Goal: Task Accomplishment & Management: Complete application form

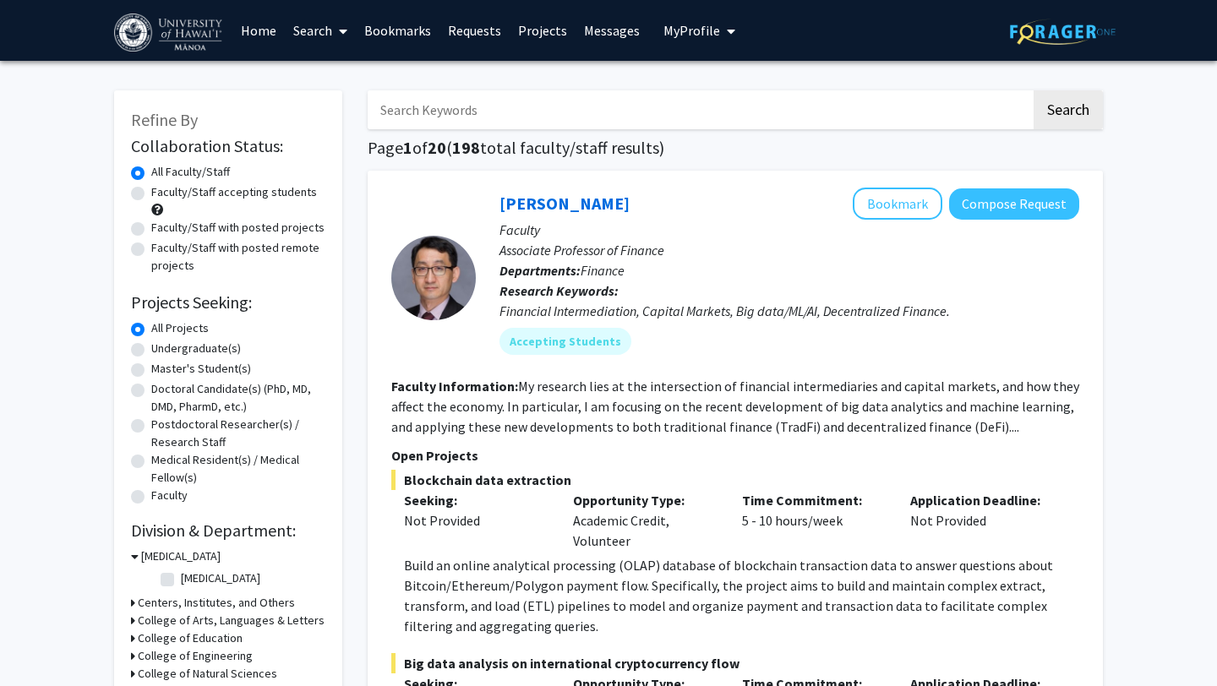
click at [383, 29] on link "Bookmarks" at bounding box center [398, 30] width 84 height 59
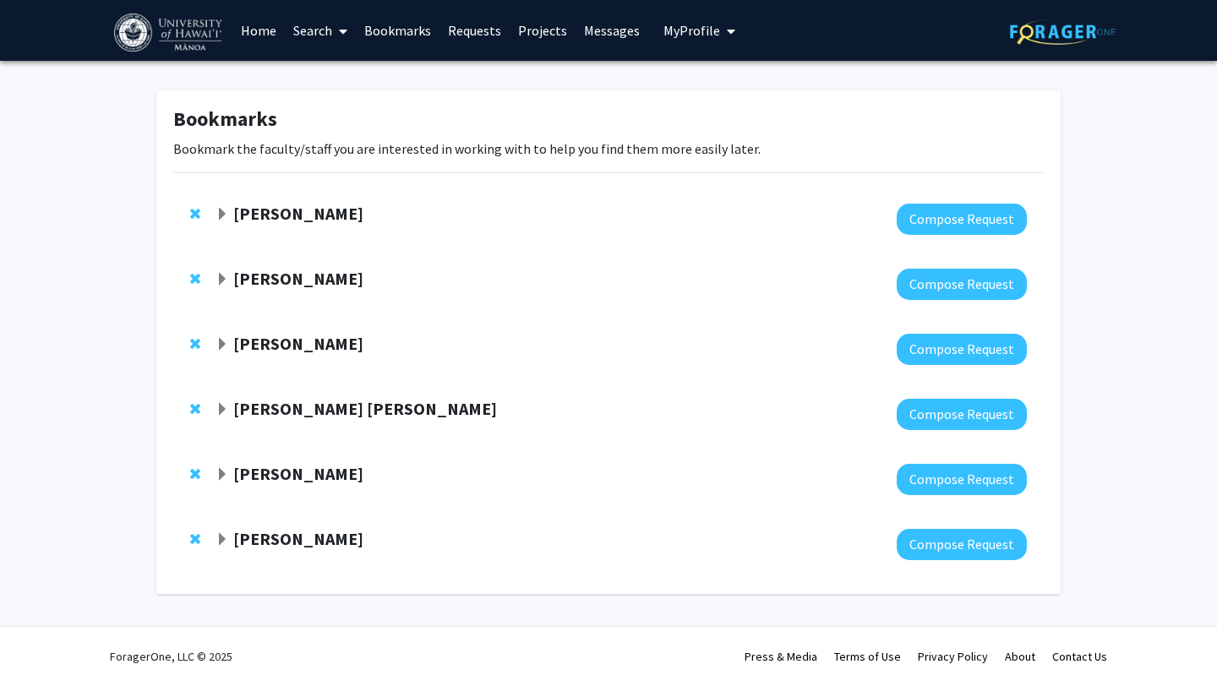
click at [330, 222] on strong "[PERSON_NAME]" at bounding box center [298, 213] width 130 height 21
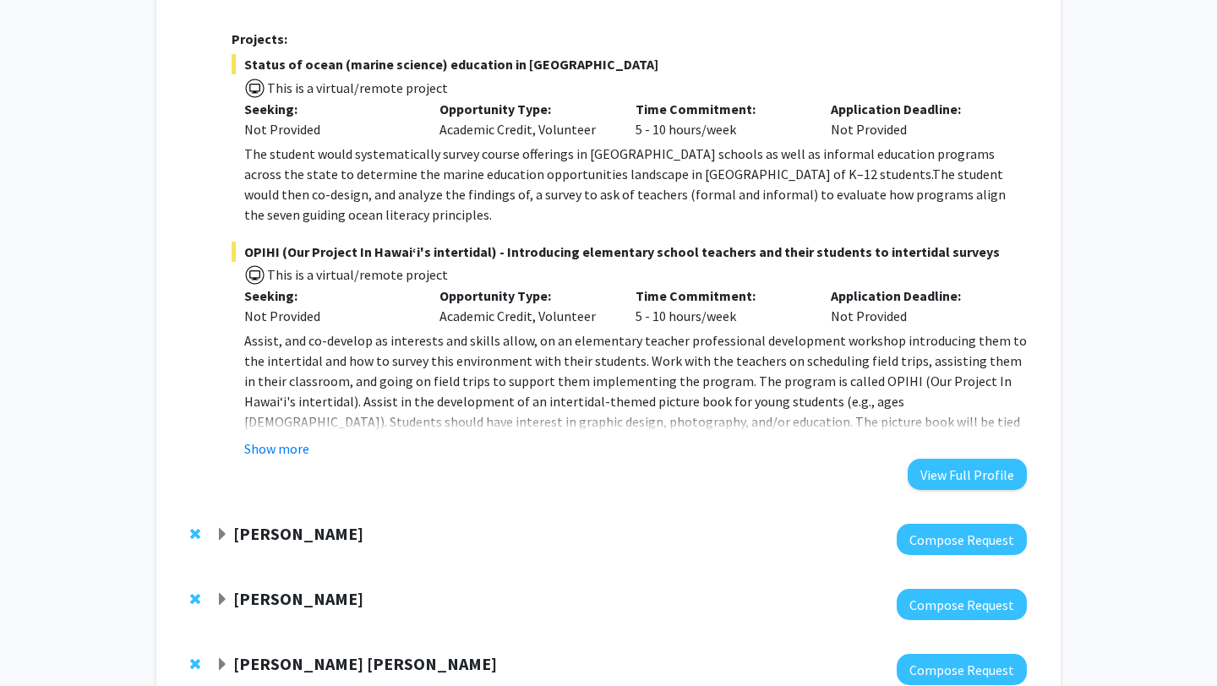
scroll to position [580, 0]
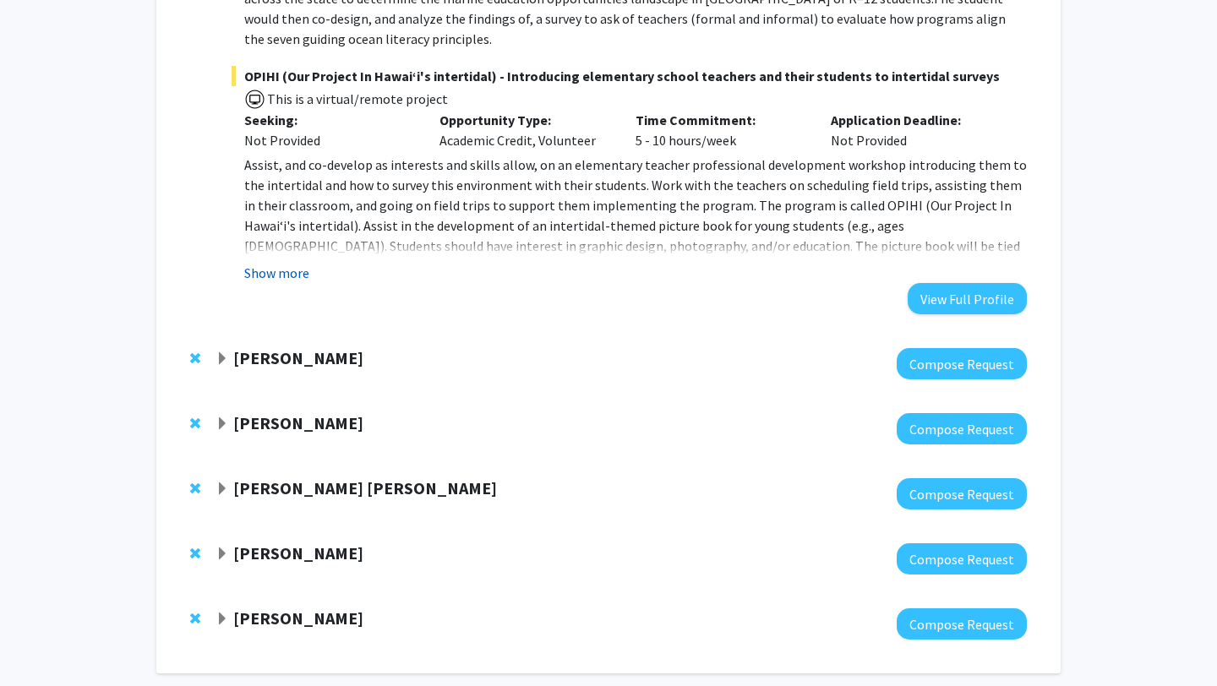
click at [287, 263] on button "Show more" at bounding box center [276, 273] width 65 height 20
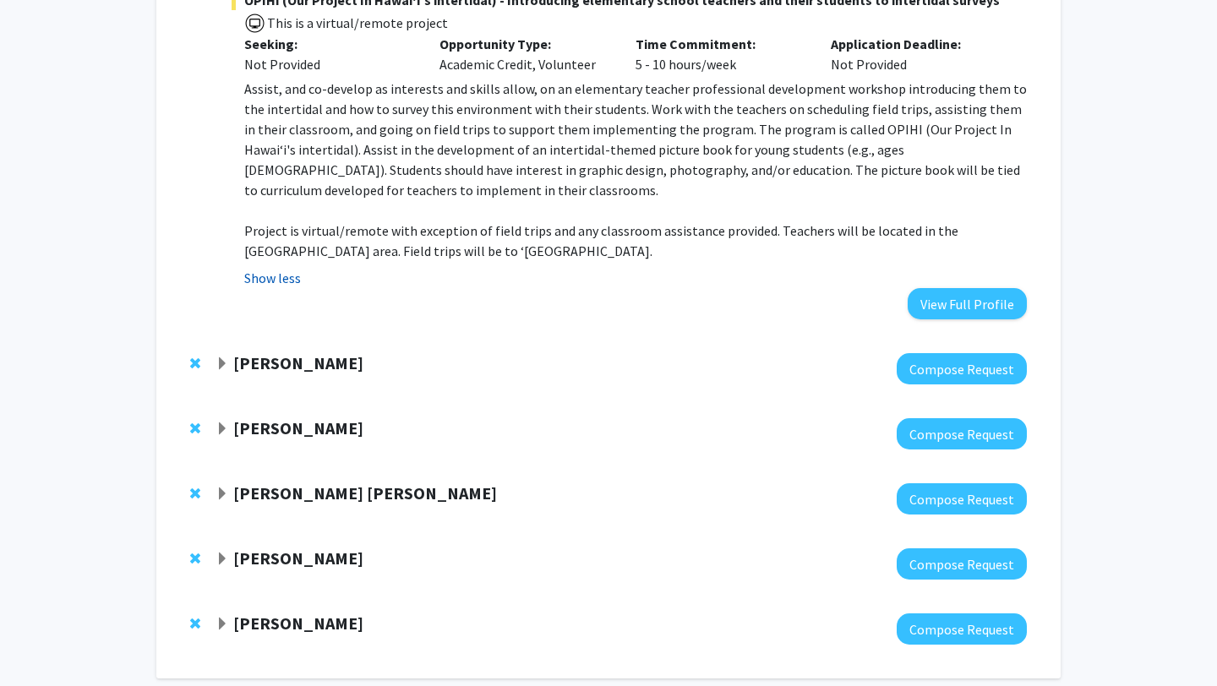
scroll to position [670, 0]
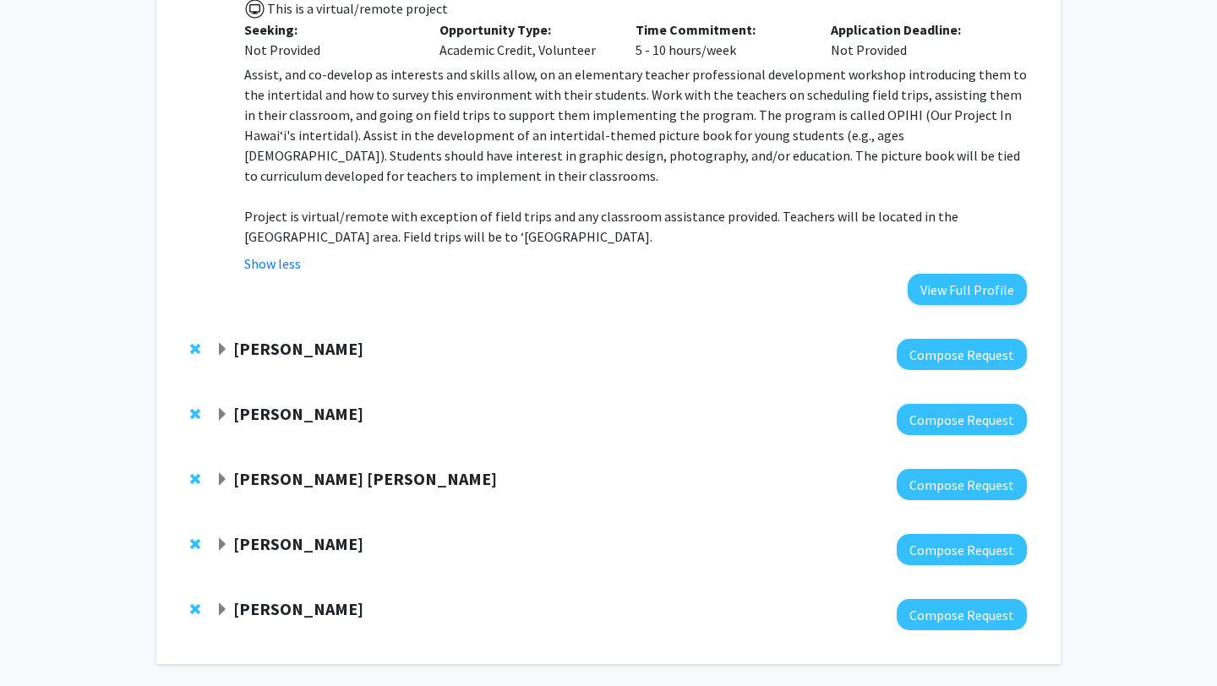
click at [270, 338] on strong "Erik Franklin" at bounding box center [298, 348] width 130 height 21
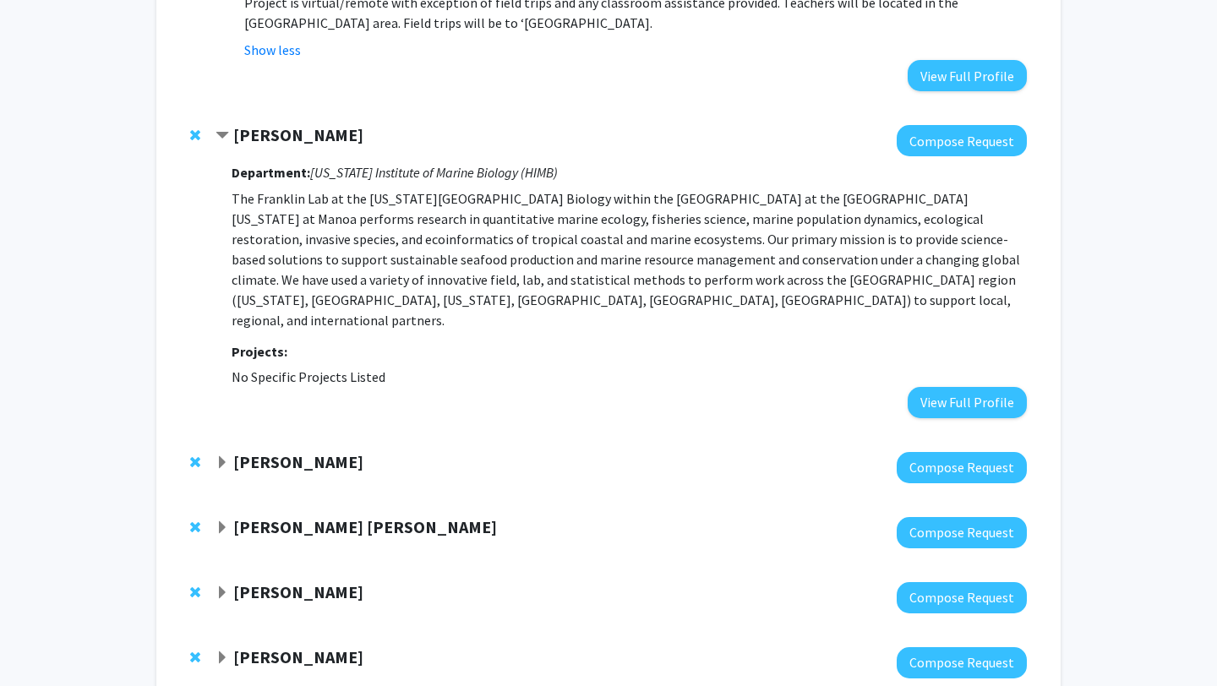
scroll to position [903, 0]
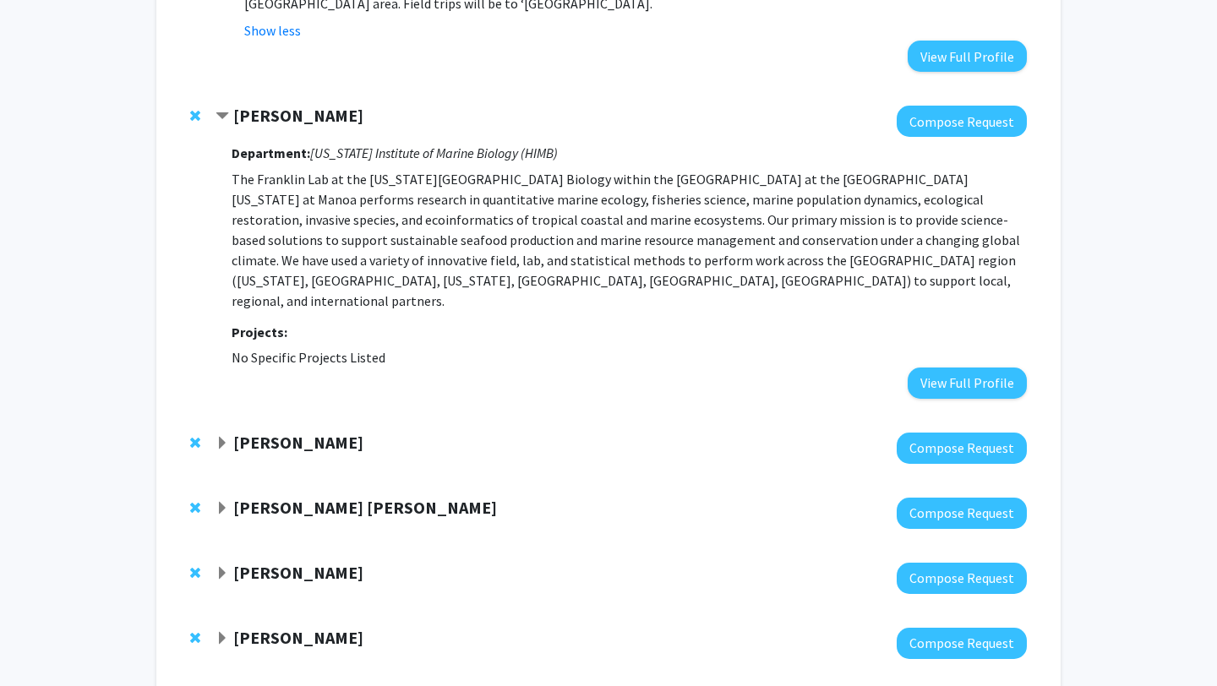
click at [308, 433] on div at bounding box center [620, 448] width 811 height 31
click at [308, 432] on strong "Lisa McManus" at bounding box center [298, 442] width 130 height 21
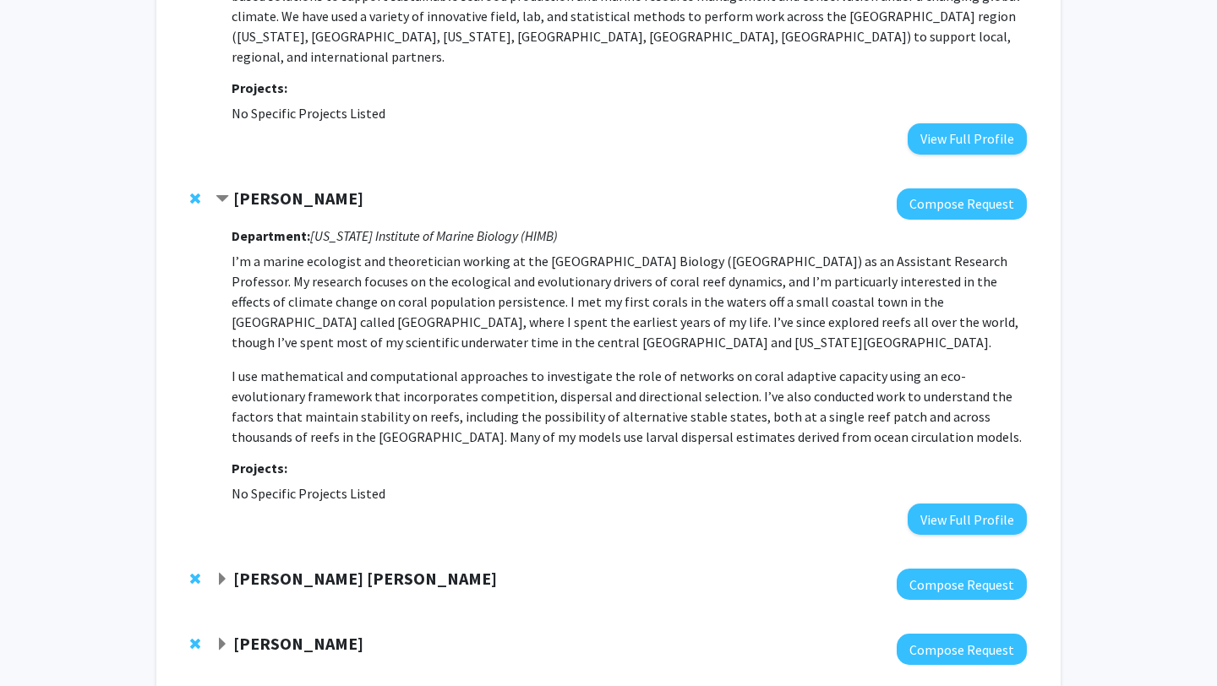
scroll to position [1153, 0]
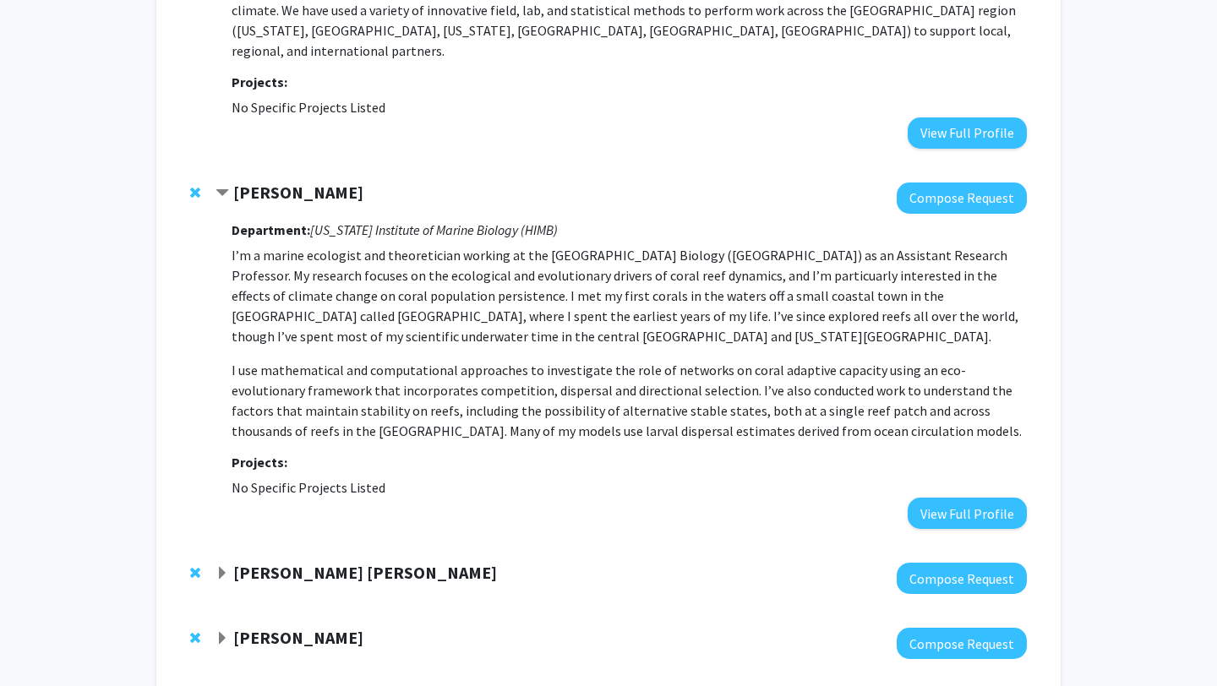
click at [288, 562] on strong "Rita Garcia Seoane" at bounding box center [365, 572] width 264 height 21
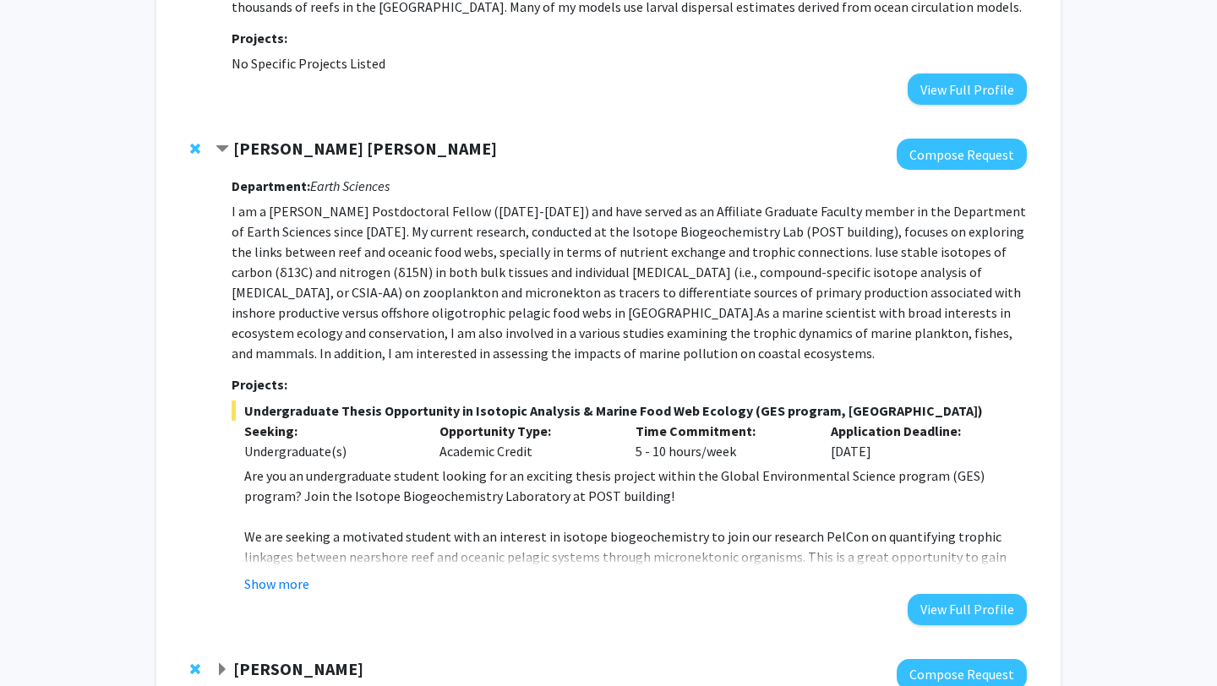
scroll to position [1585, 0]
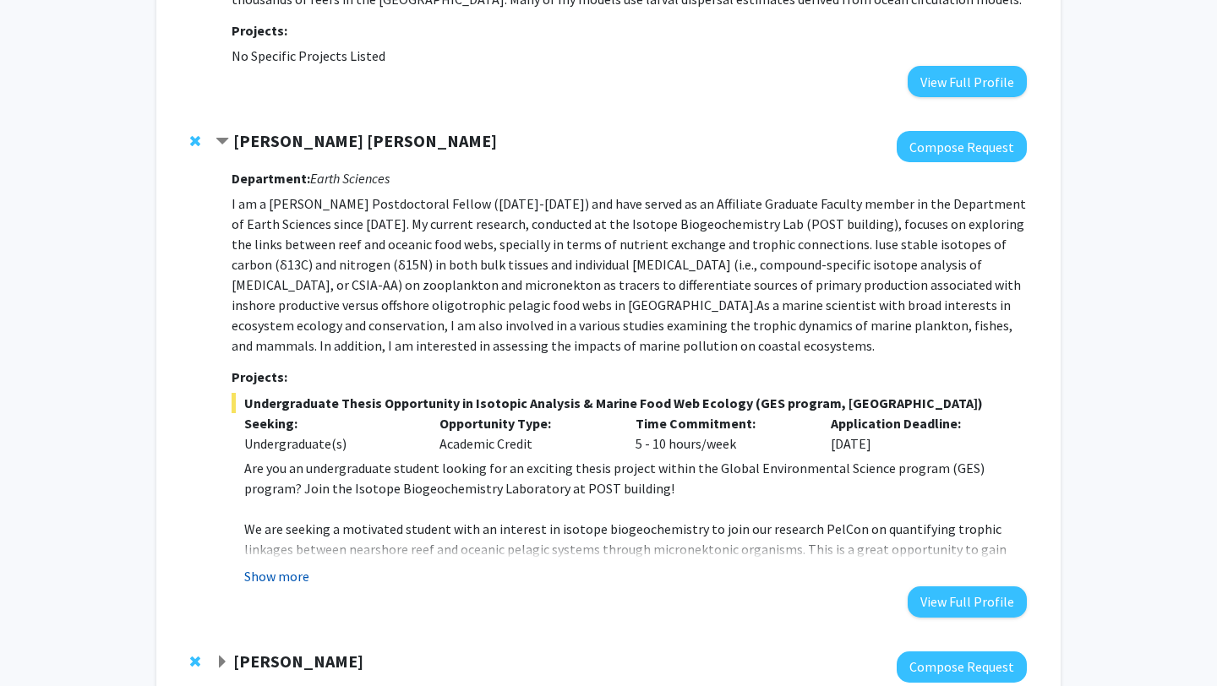
click at [289, 566] on button "Show more" at bounding box center [276, 576] width 65 height 20
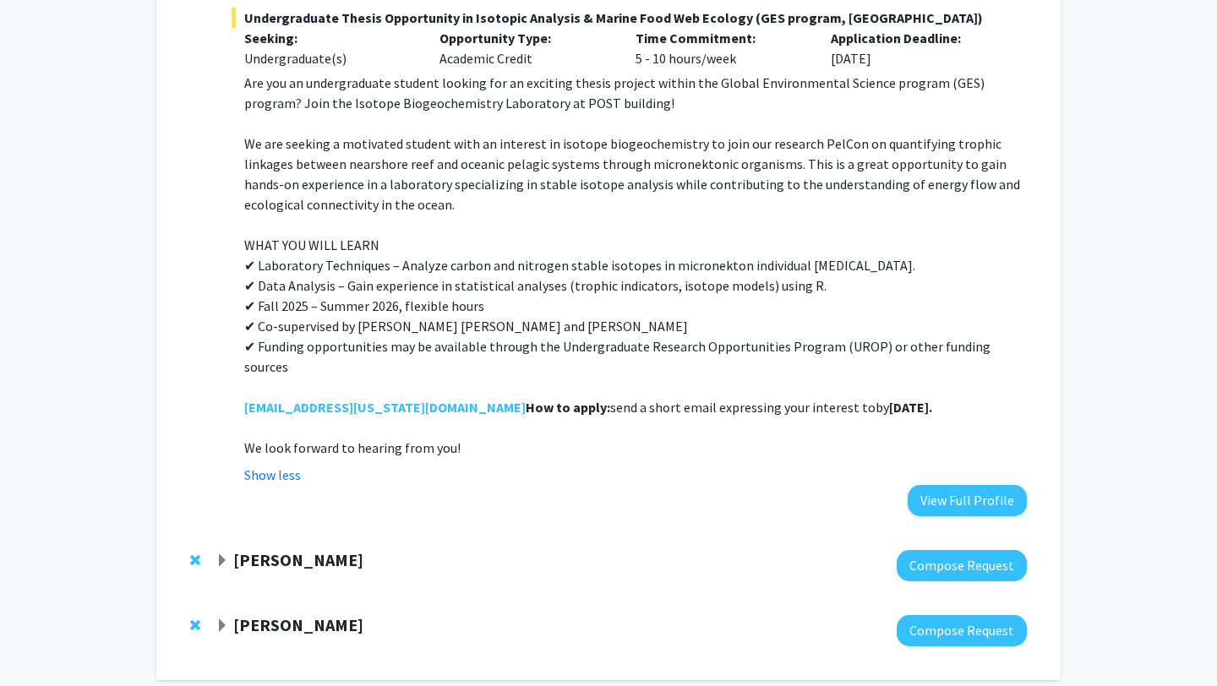
scroll to position [1972, 0]
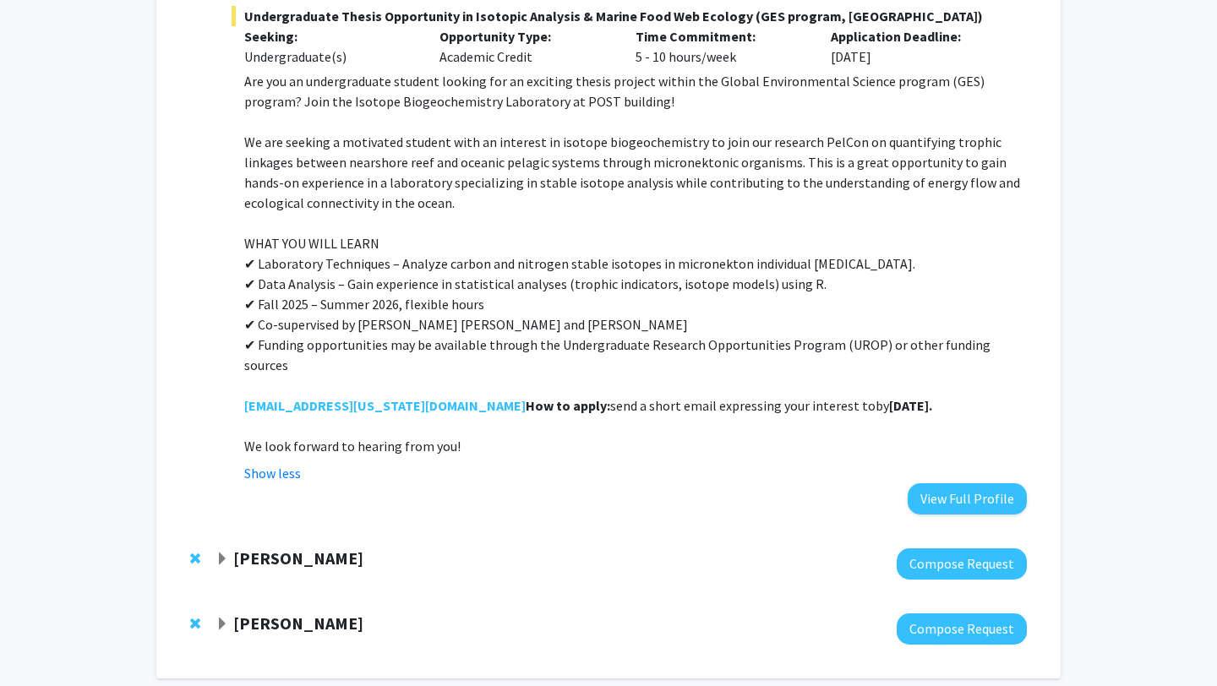
click at [322, 547] on strong "Camille Pagniello" at bounding box center [298, 557] width 130 height 21
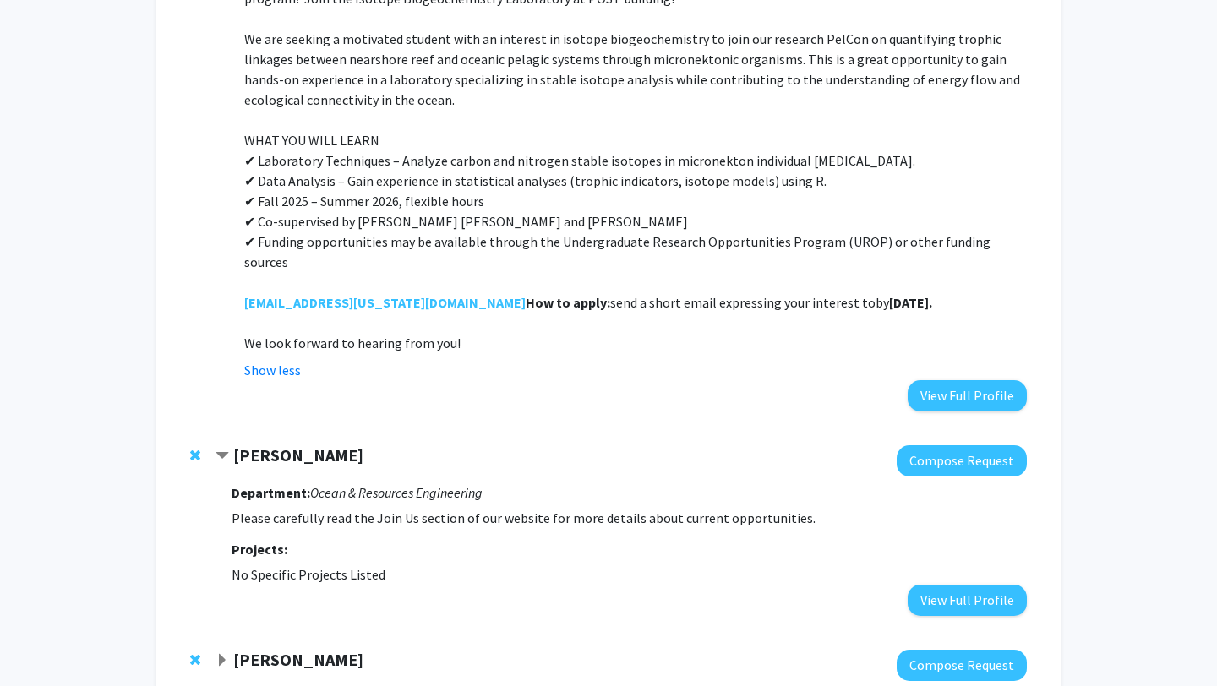
scroll to position [2111, 0]
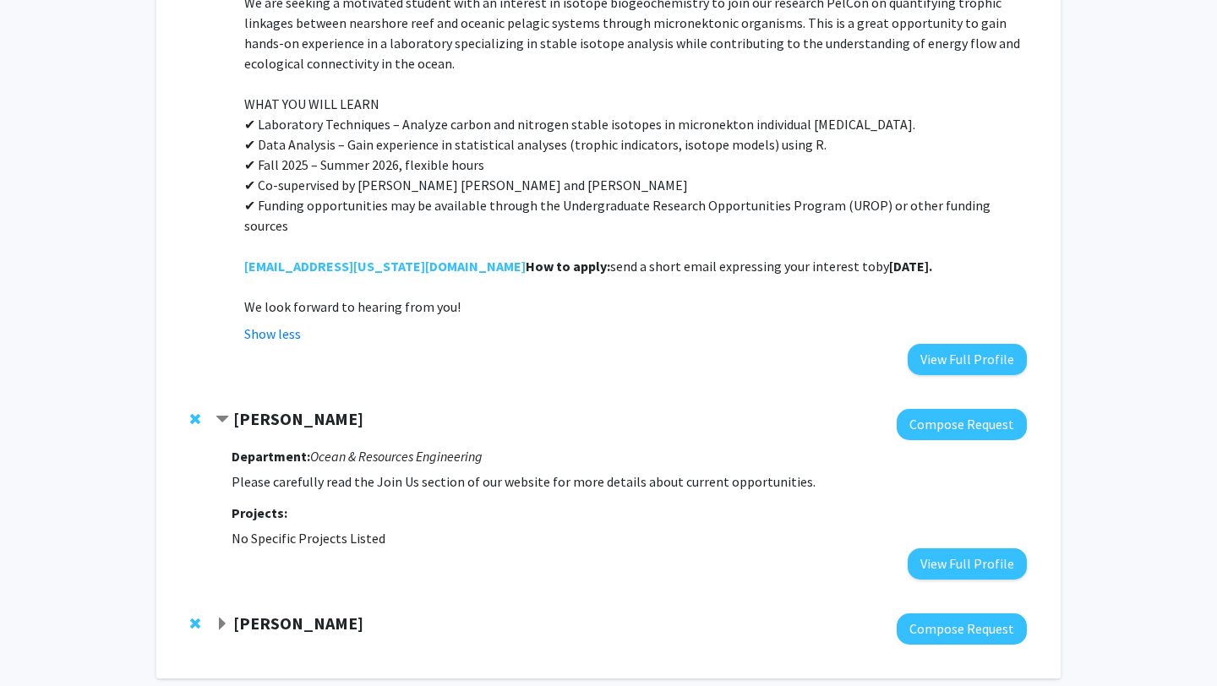
click at [364, 448] on icon "Ocean & Resources Engineering" at bounding box center [396, 456] width 172 height 17
click at [291, 408] on strong "Camille Pagniello" at bounding box center [298, 418] width 130 height 21
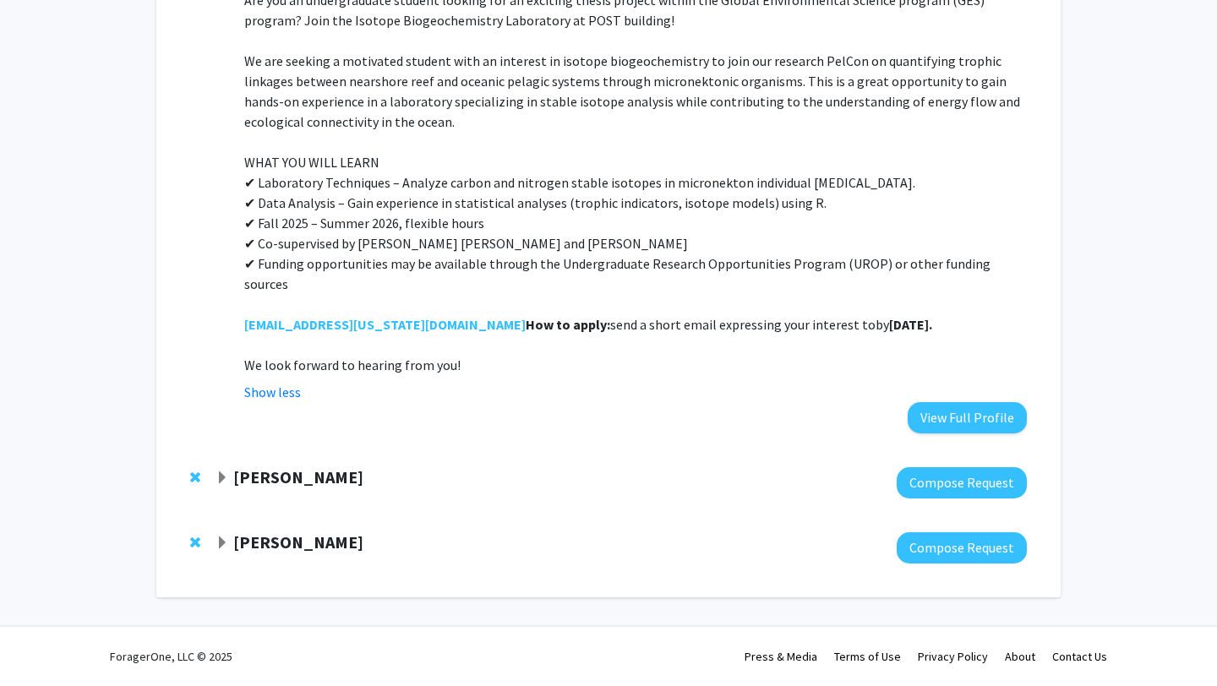
scroll to position [1972, 0]
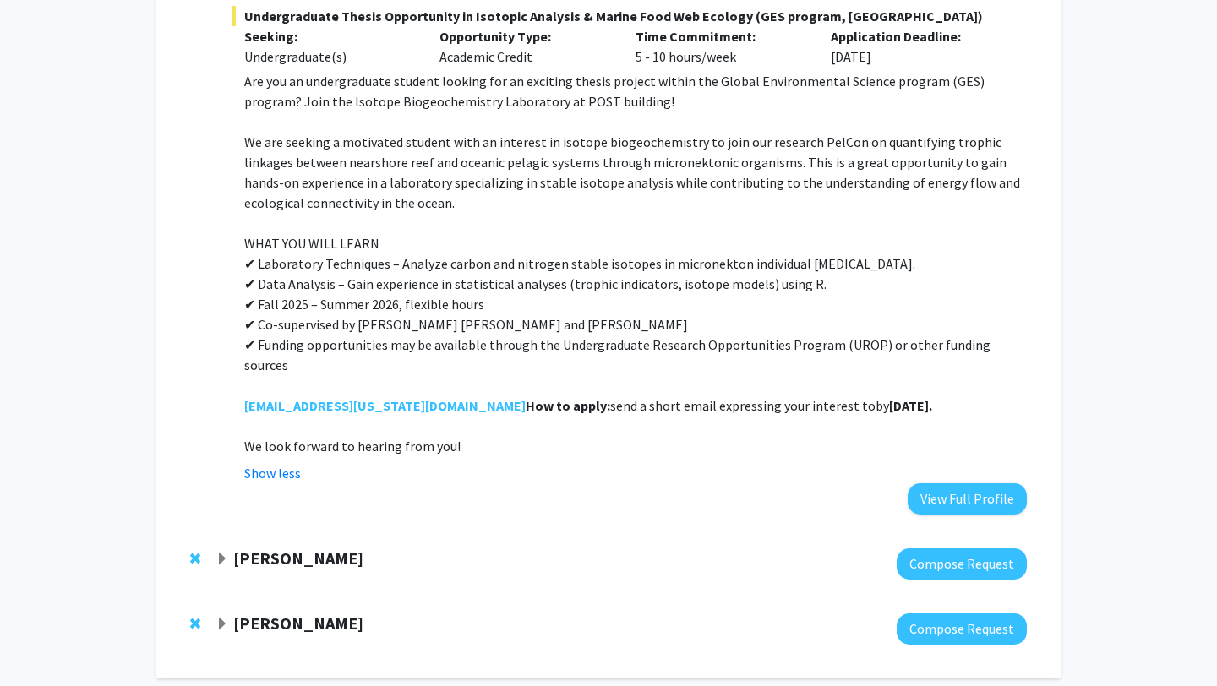
click at [297, 547] on strong "Camille Pagniello" at bounding box center [298, 557] width 130 height 21
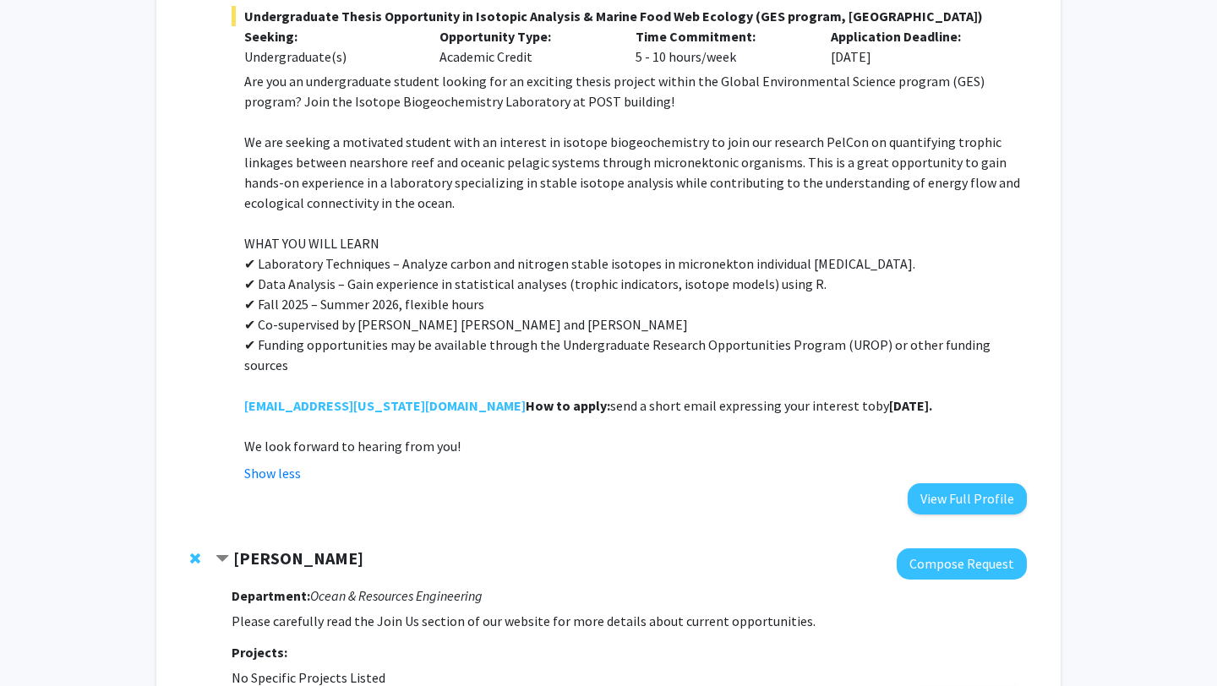
scroll to position [2111, 0]
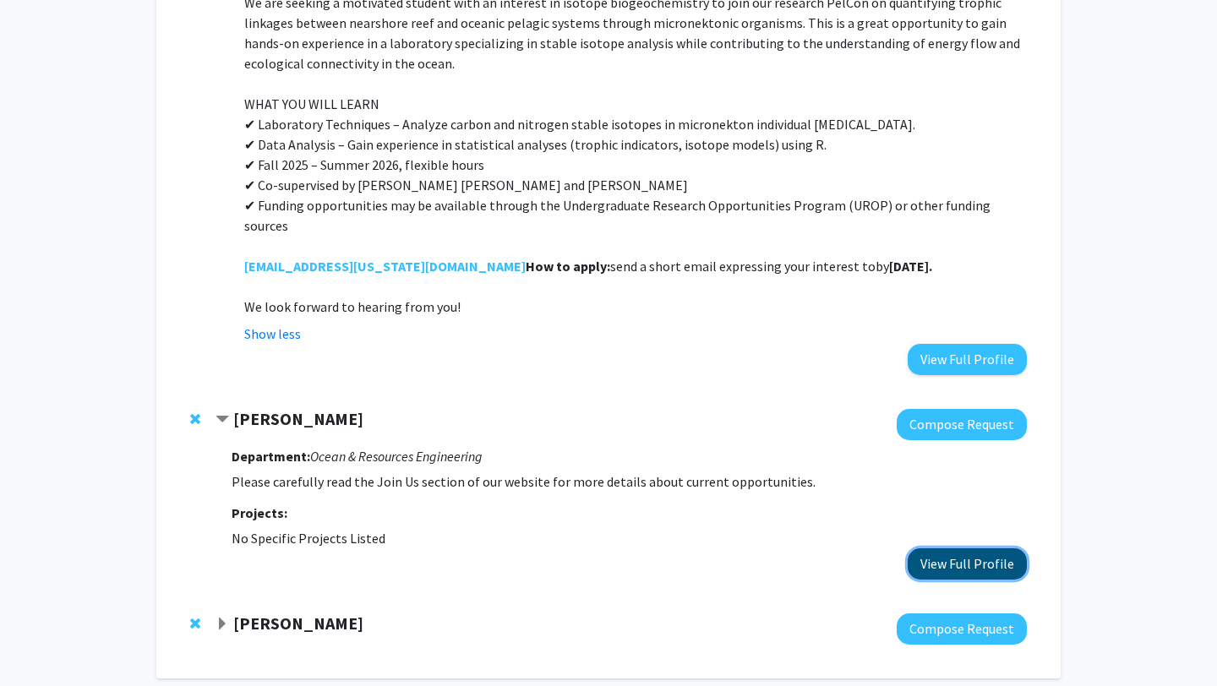
click at [967, 548] on button "View Full Profile" at bounding box center [966, 563] width 119 height 31
click at [301, 613] on strong "Eileen Nalley" at bounding box center [298, 623] width 130 height 21
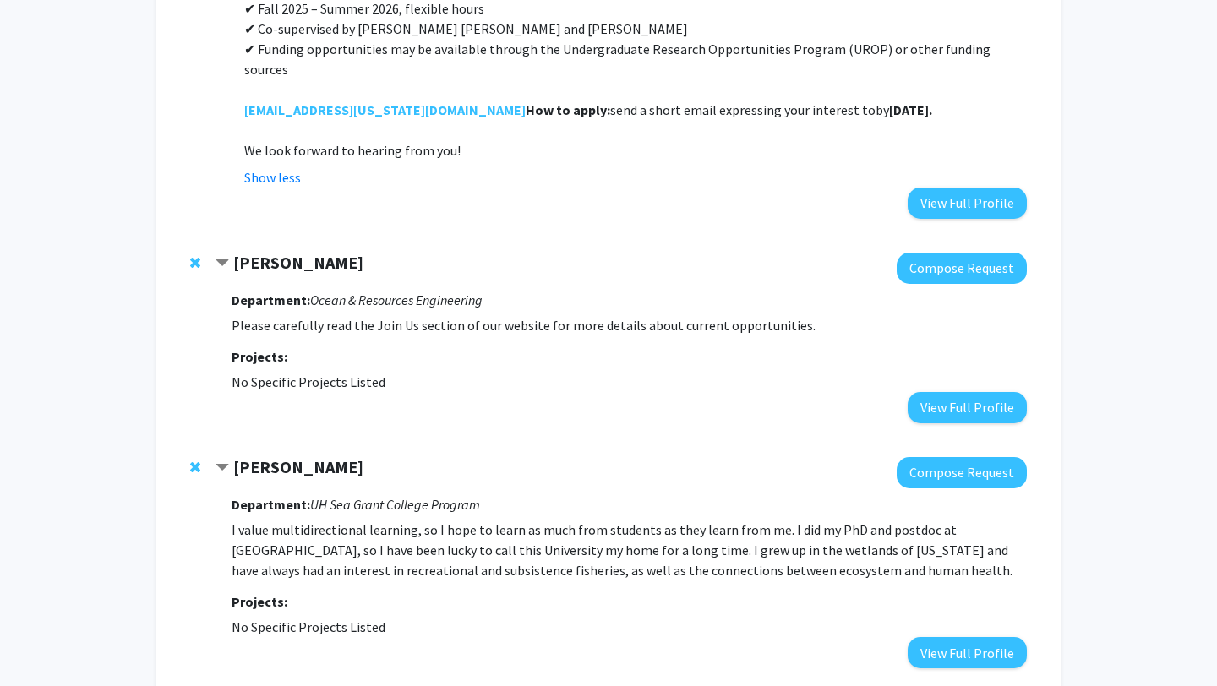
scroll to position [2291, 0]
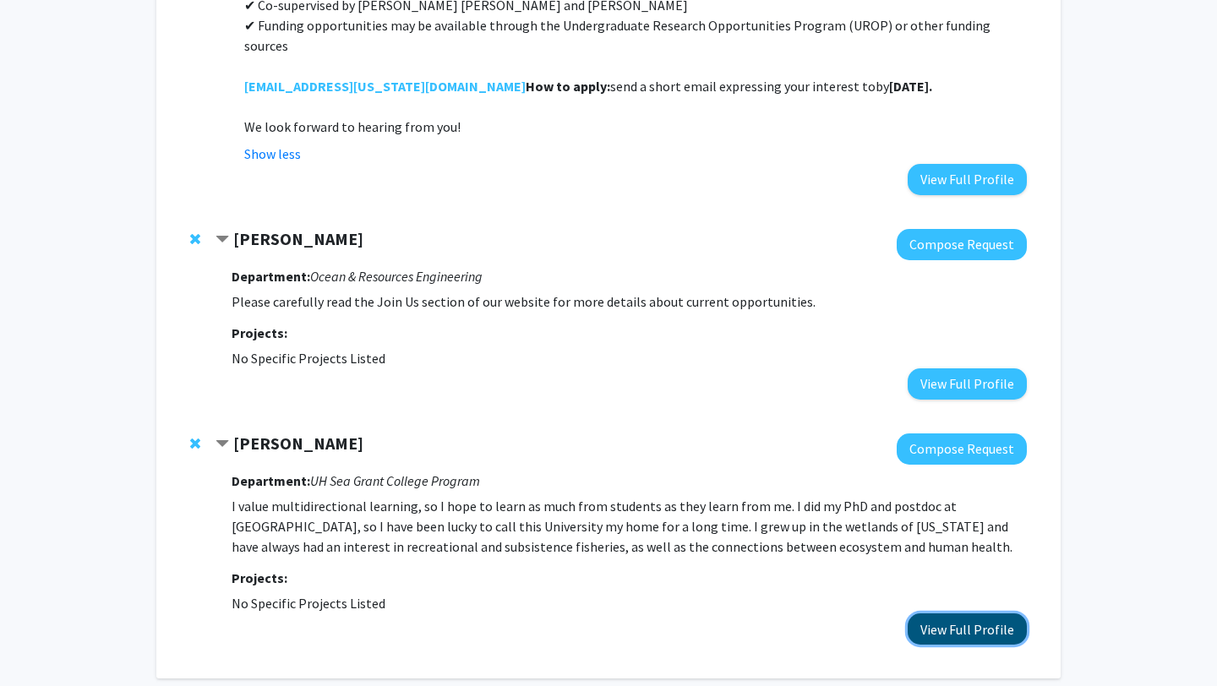
click at [924, 613] on button "View Full Profile" at bounding box center [966, 628] width 119 height 31
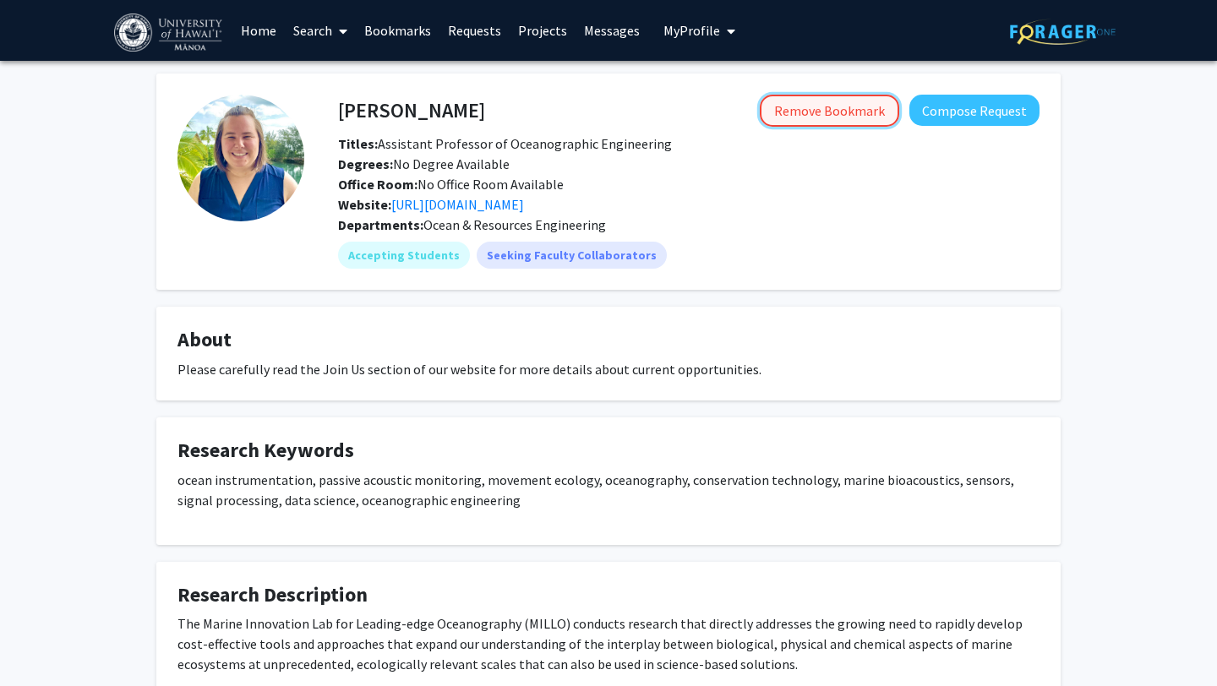
click at [814, 112] on button "Remove Bookmark" at bounding box center [829, 111] width 139 height 32
click at [363, 35] on link "Bookmarks" at bounding box center [398, 30] width 84 height 59
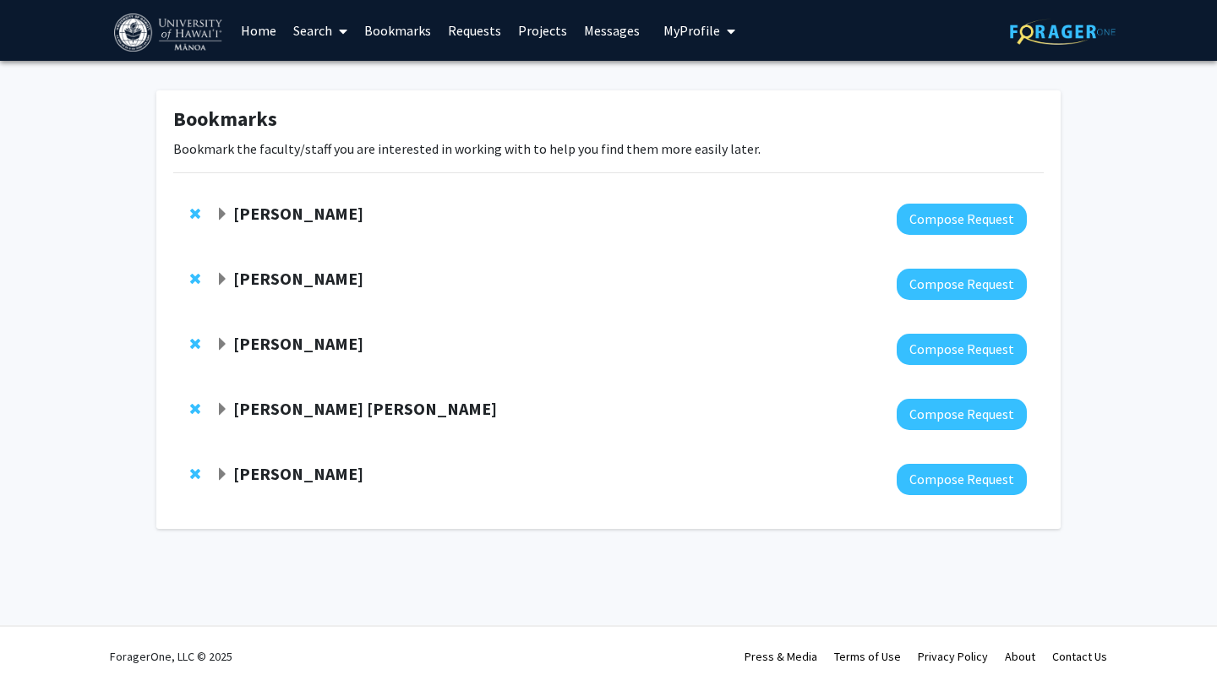
click at [280, 210] on strong "[PERSON_NAME]" at bounding box center [298, 213] width 130 height 21
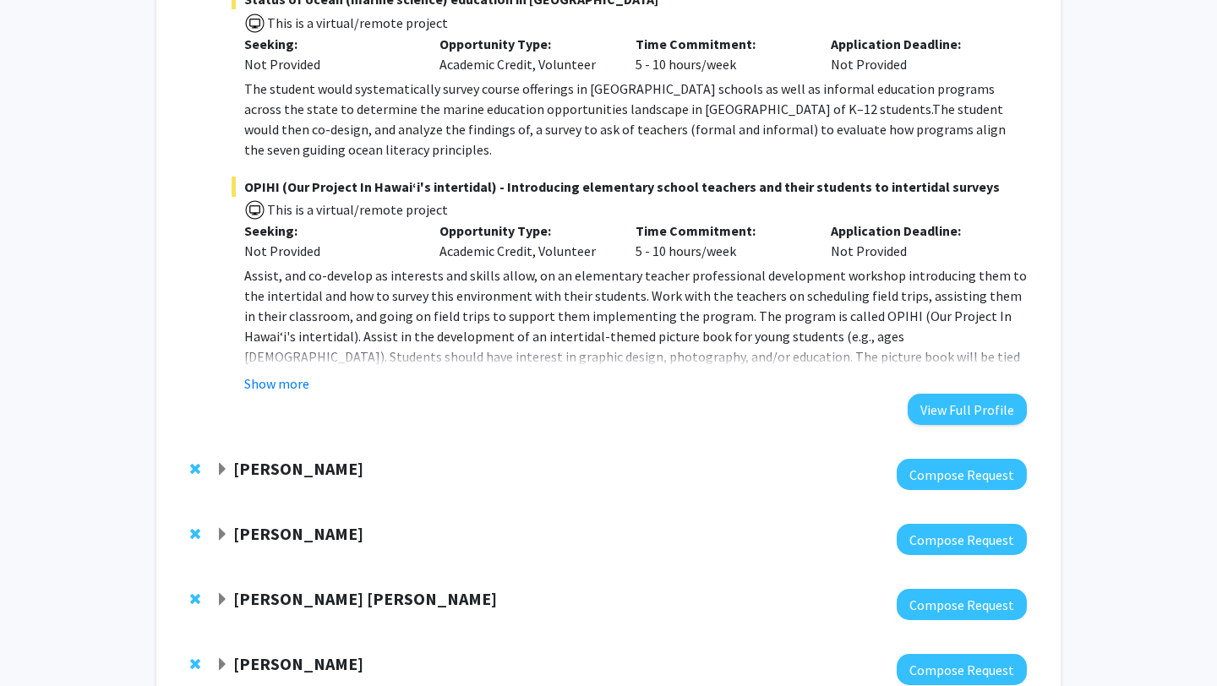
scroll to position [550, 0]
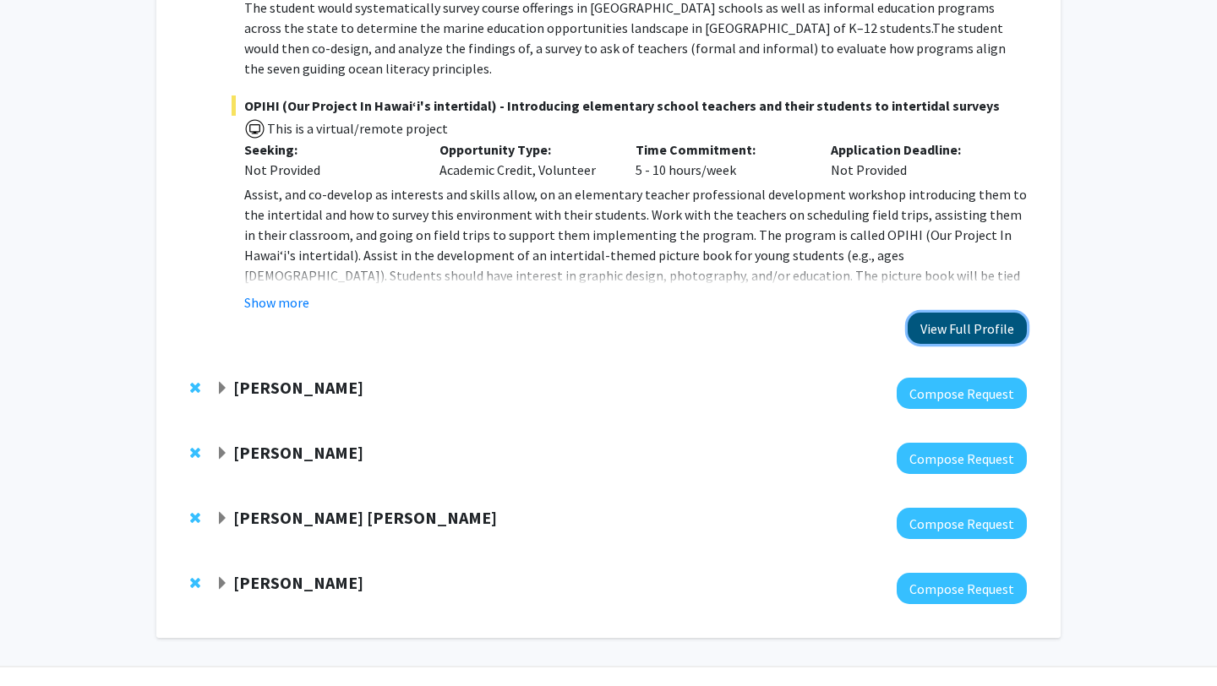
click at [1010, 313] on button "View Full Profile" at bounding box center [966, 328] width 119 height 31
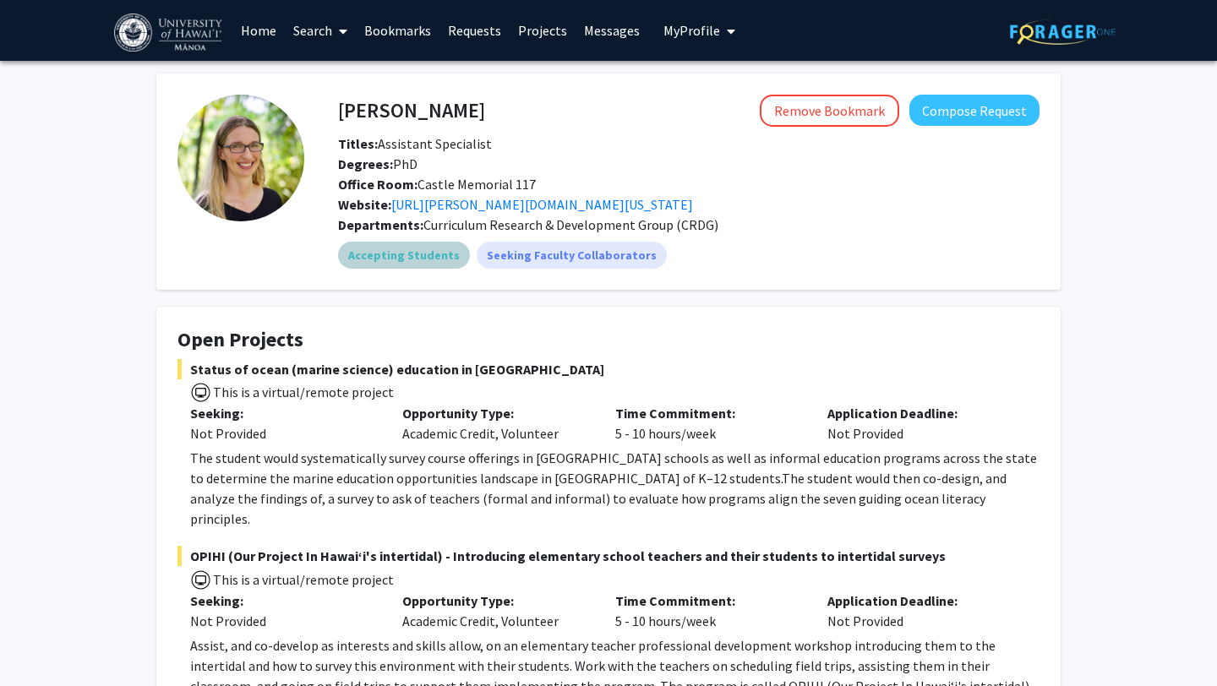
click at [395, 256] on mat-chip "Accepting Students" at bounding box center [404, 255] width 132 height 27
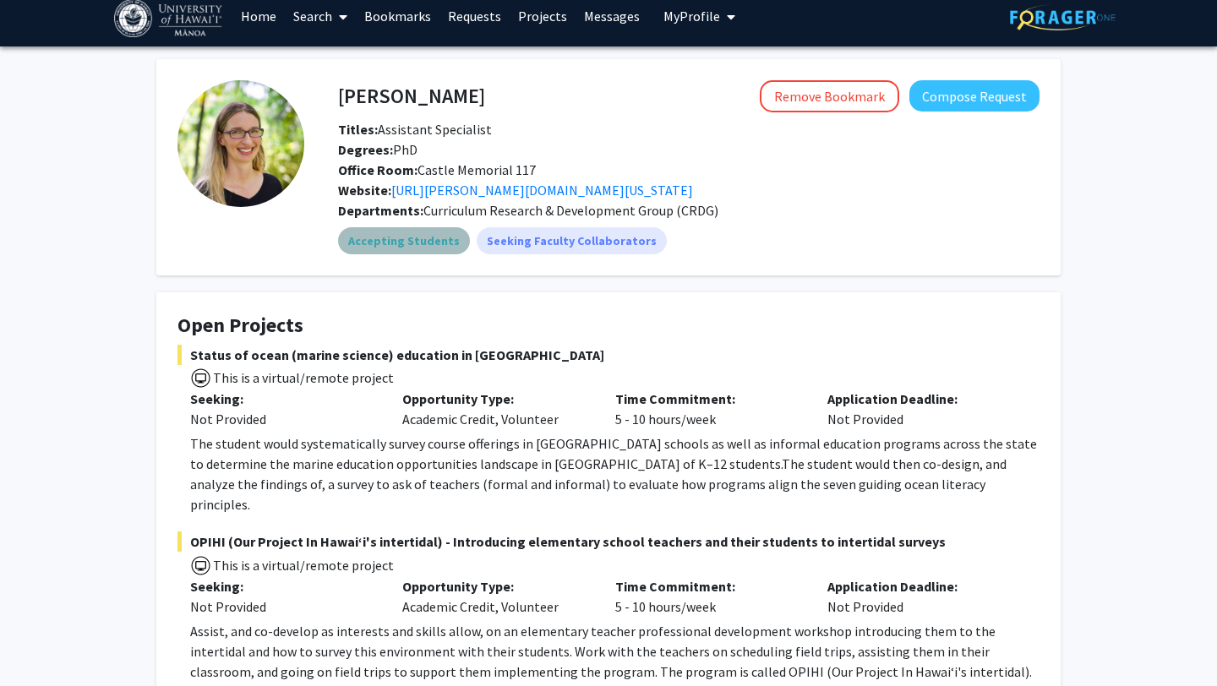
click at [409, 248] on mat-chip "Accepting Students" at bounding box center [404, 240] width 132 height 27
click at [516, 253] on mat-chip "Seeking Faculty Collaborators" at bounding box center [572, 240] width 190 height 27
click at [449, 243] on mat-chip "Accepting Students" at bounding box center [404, 240] width 132 height 27
click at [464, 187] on link "[URL][PERSON_NAME][DOMAIN_NAME][US_STATE]" at bounding box center [542, 190] width 302 height 17
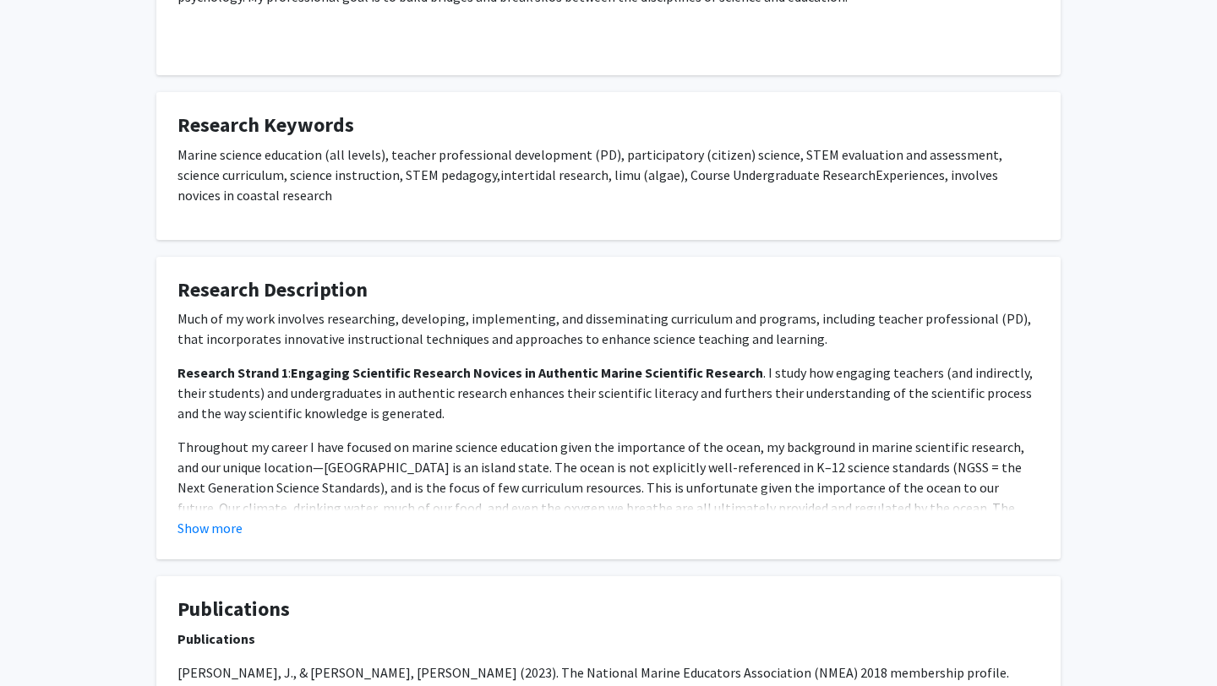
scroll to position [965, 0]
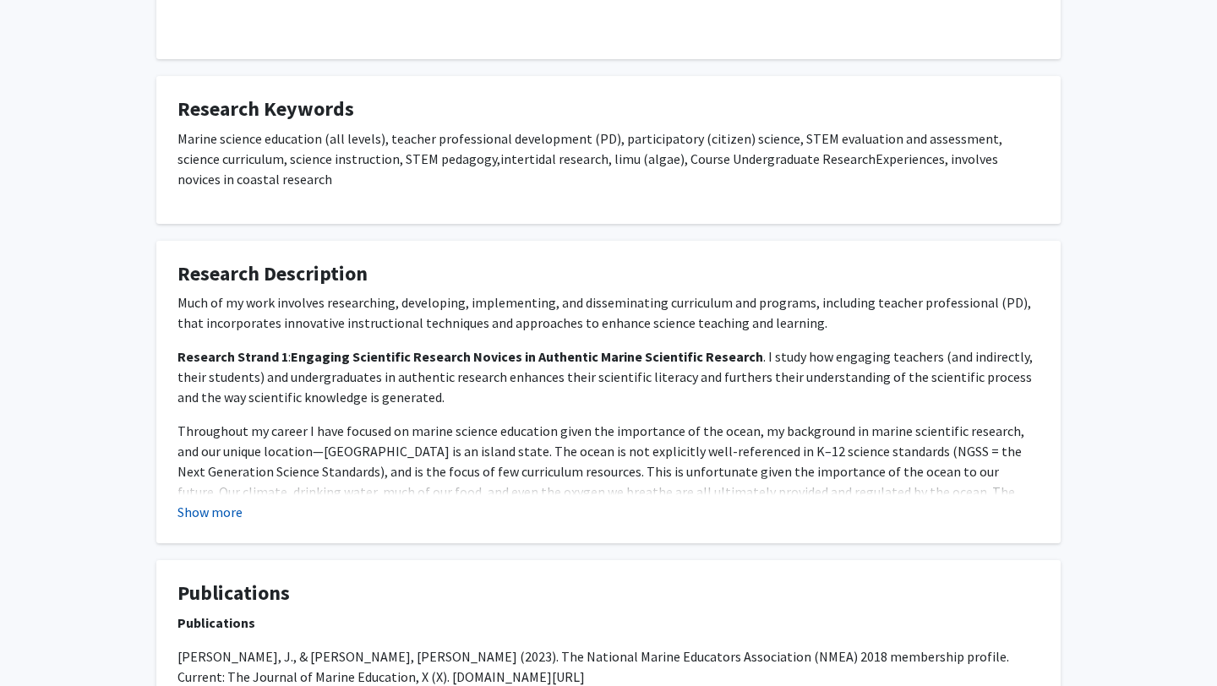
click at [209, 502] on button "Show more" at bounding box center [209, 512] width 65 height 20
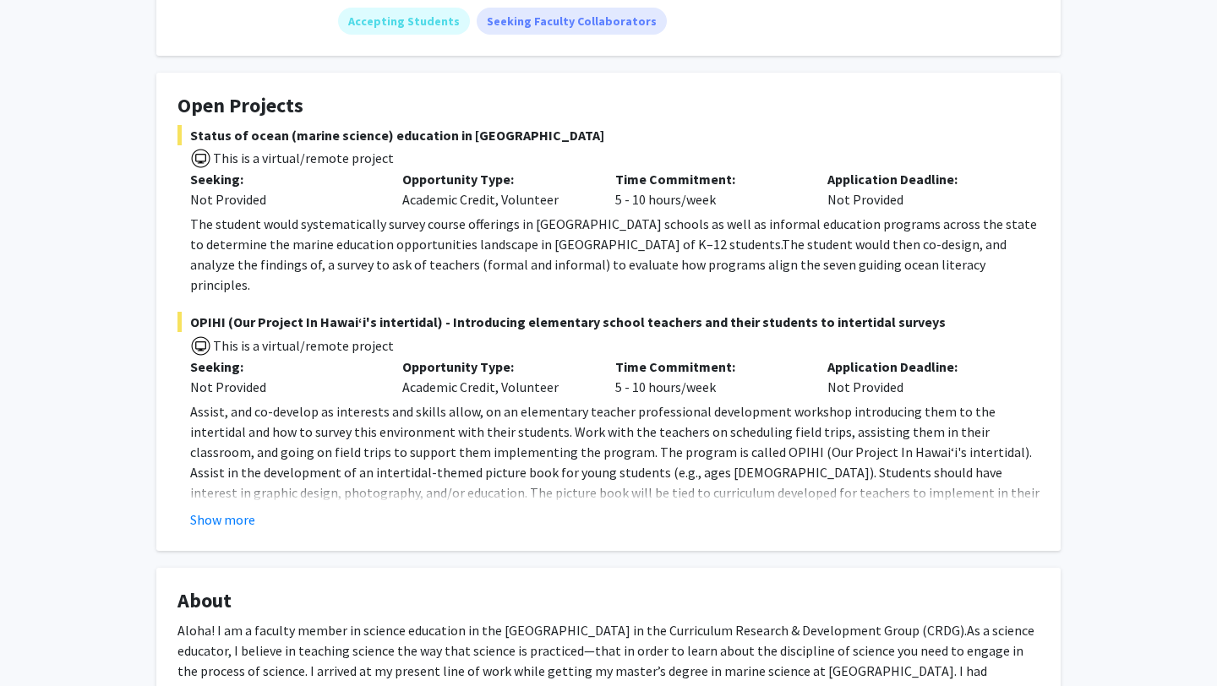
scroll to position [226, 0]
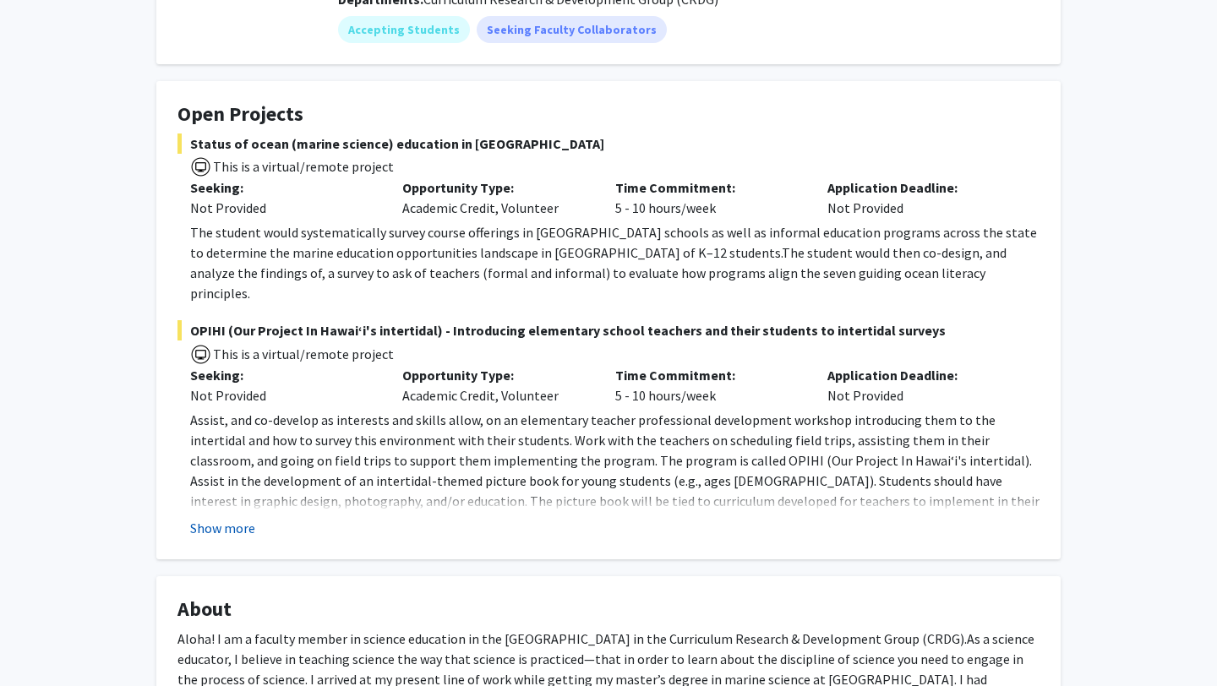
click at [244, 518] on button "Show more" at bounding box center [222, 528] width 65 height 20
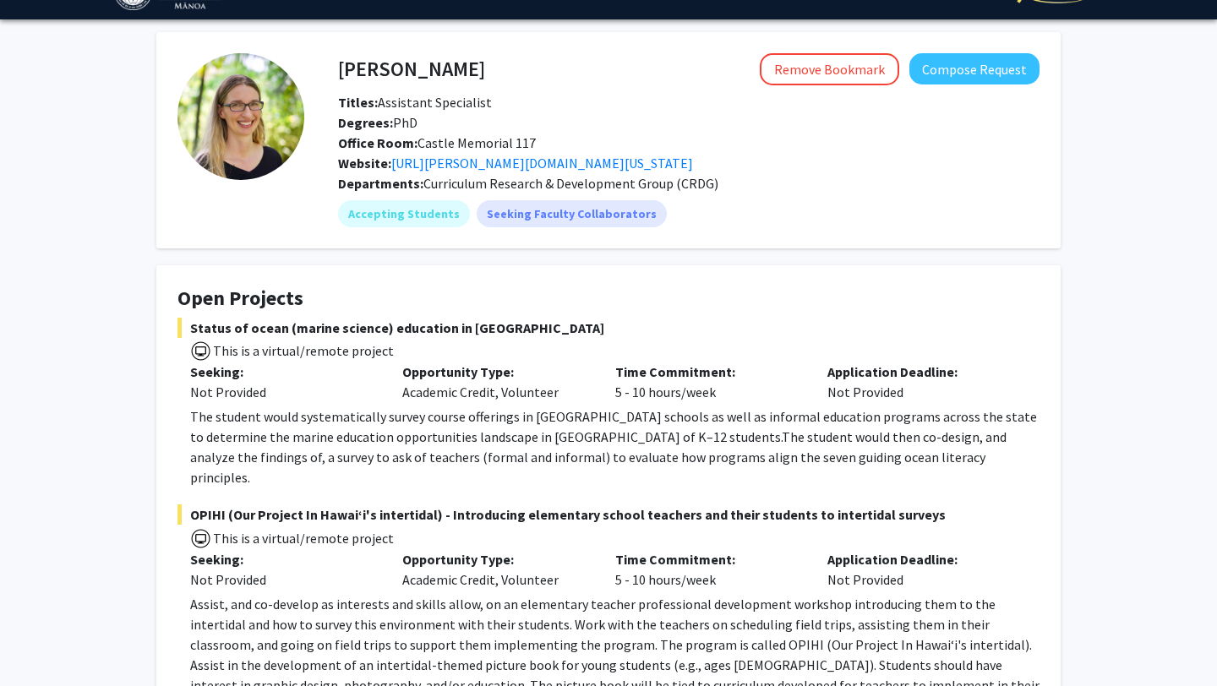
scroll to position [17, 0]
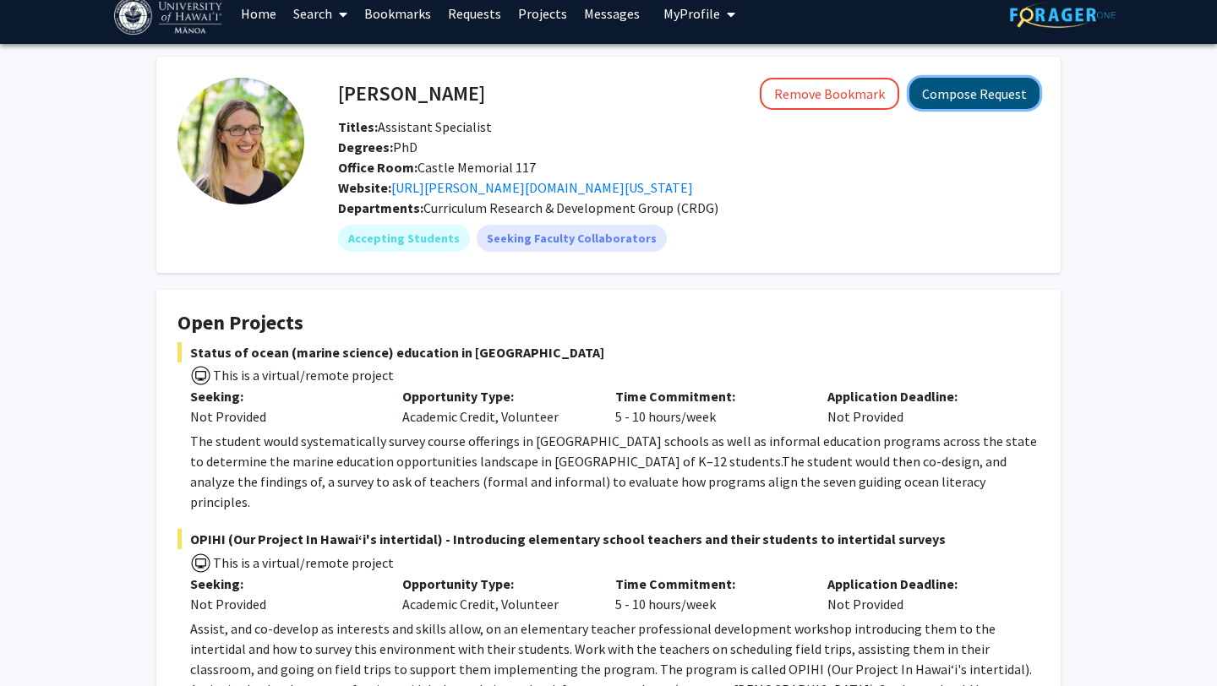
click at [937, 92] on button "Compose Request" at bounding box center [974, 93] width 130 height 31
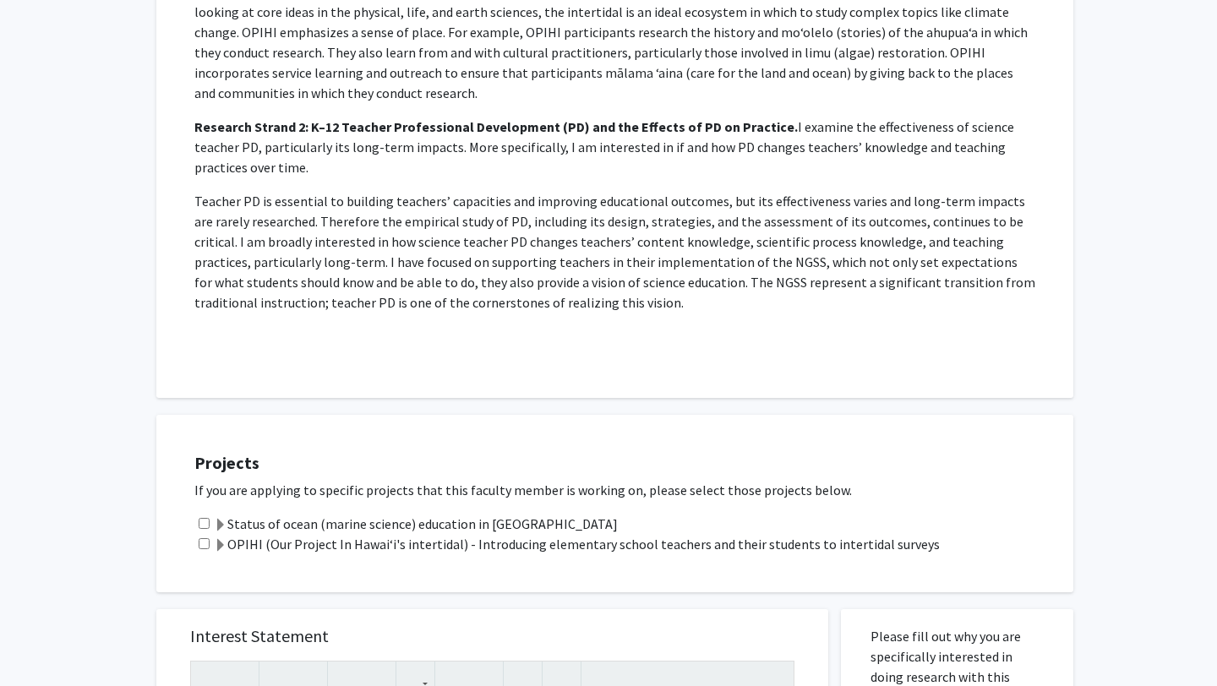
scroll to position [877, 0]
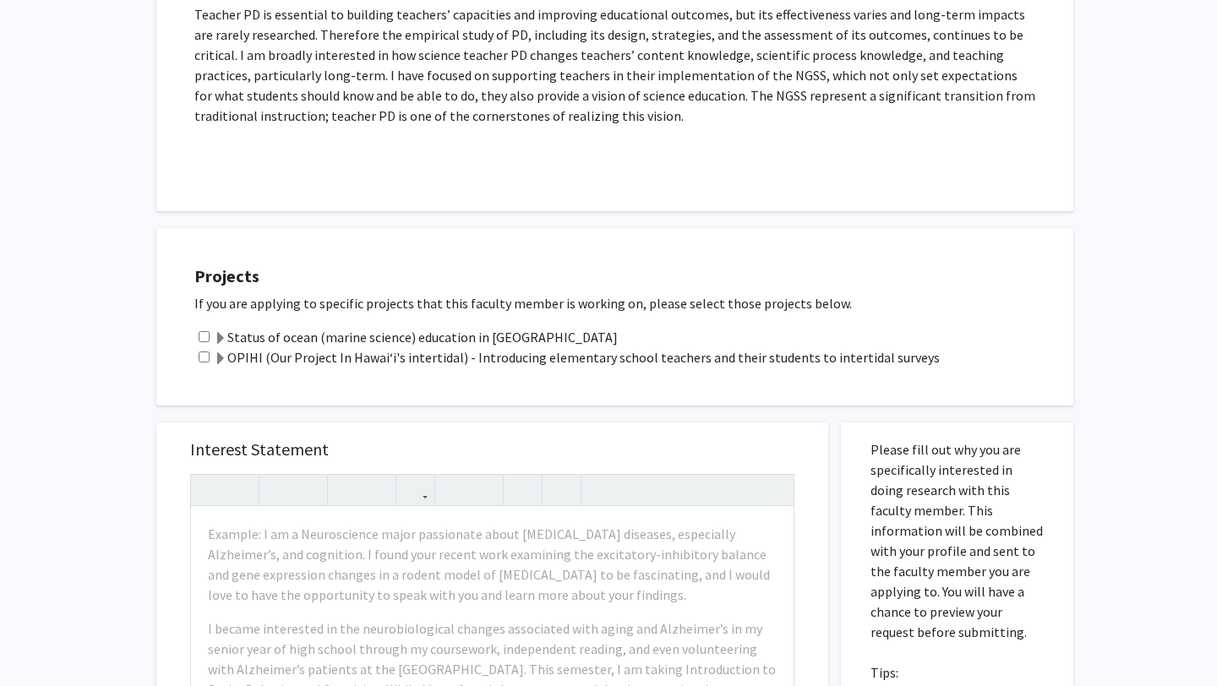
click at [449, 347] on label "OPIHI (Our Project In Hawai‘i's intertidal) - Introducing elementary school tea…" at bounding box center [577, 357] width 726 height 20
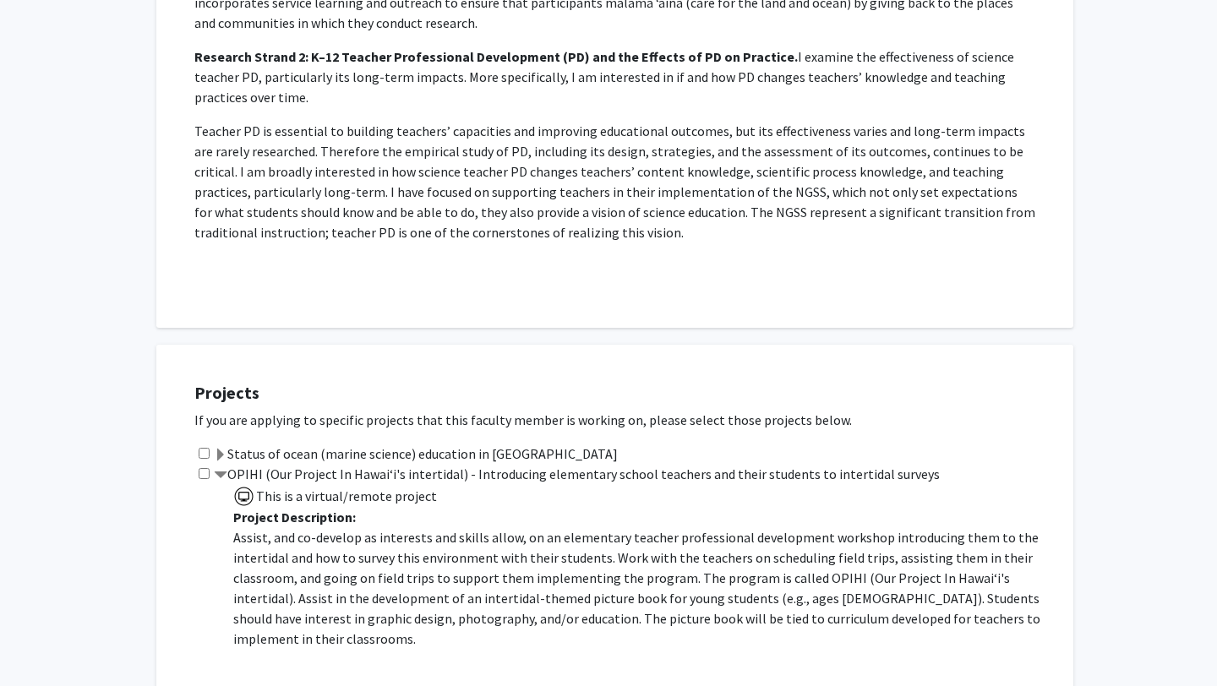
scroll to position [755, 0]
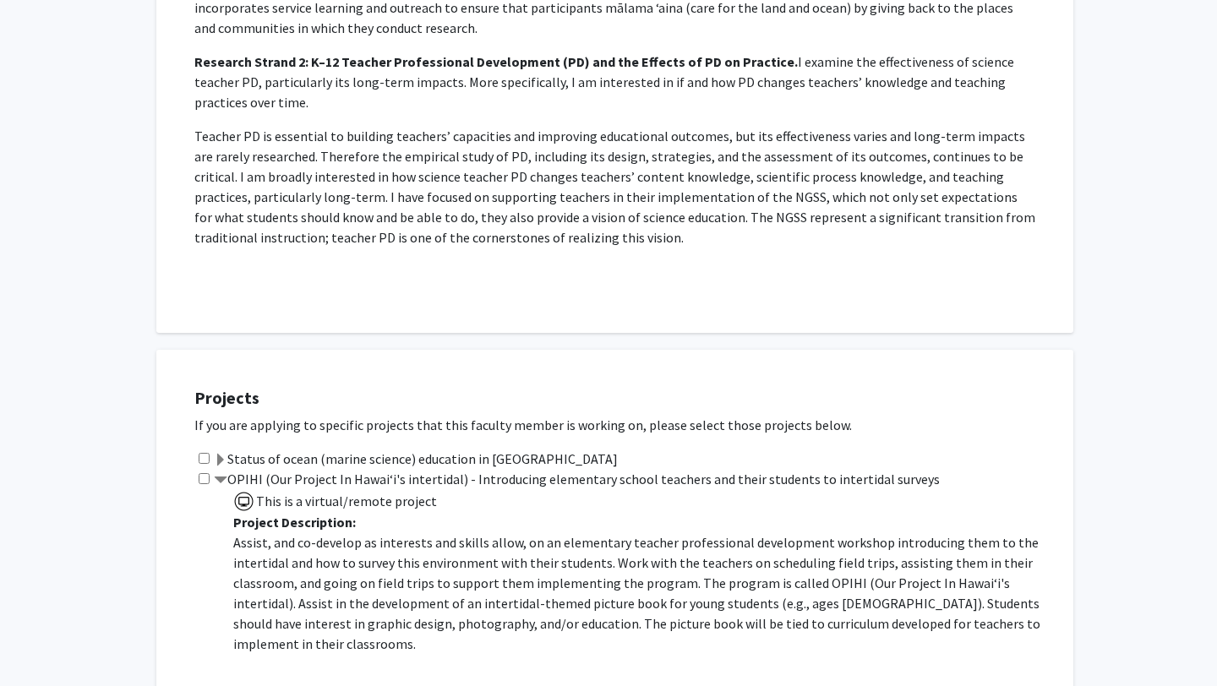
click at [443, 449] on label "Status of ocean (marine science) education in [GEOGRAPHIC_DATA]" at bounding box center [416, 459] width 404 height 20
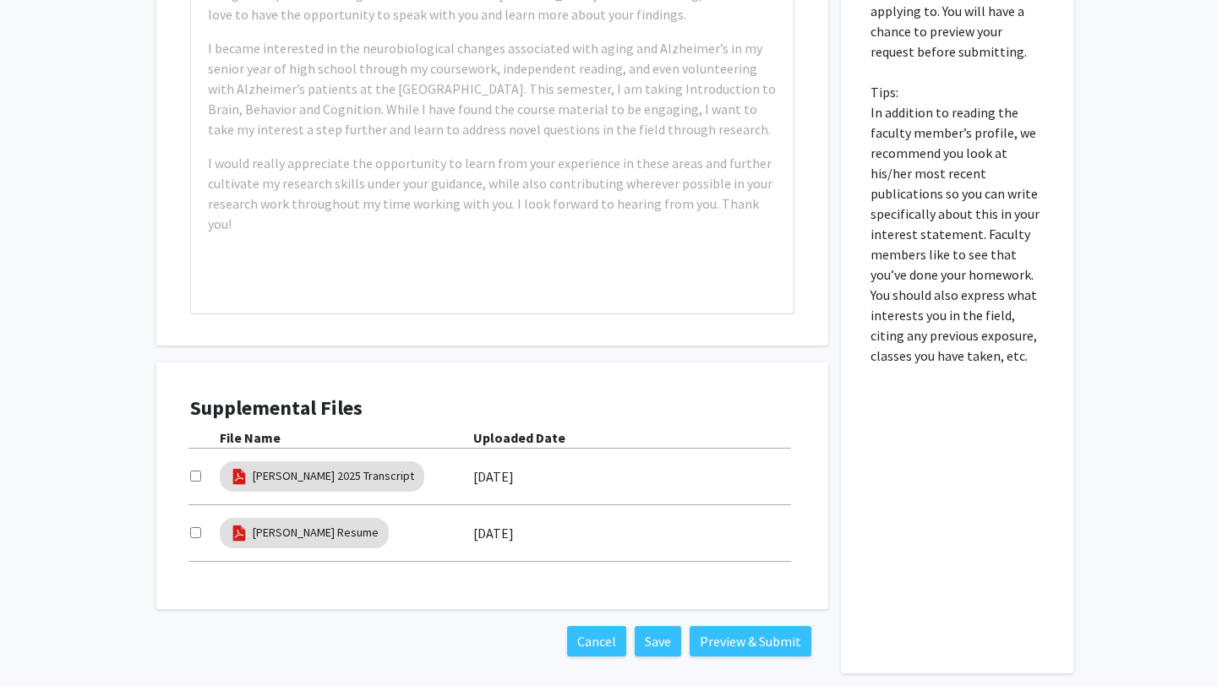
scroll to position [1851, 0]
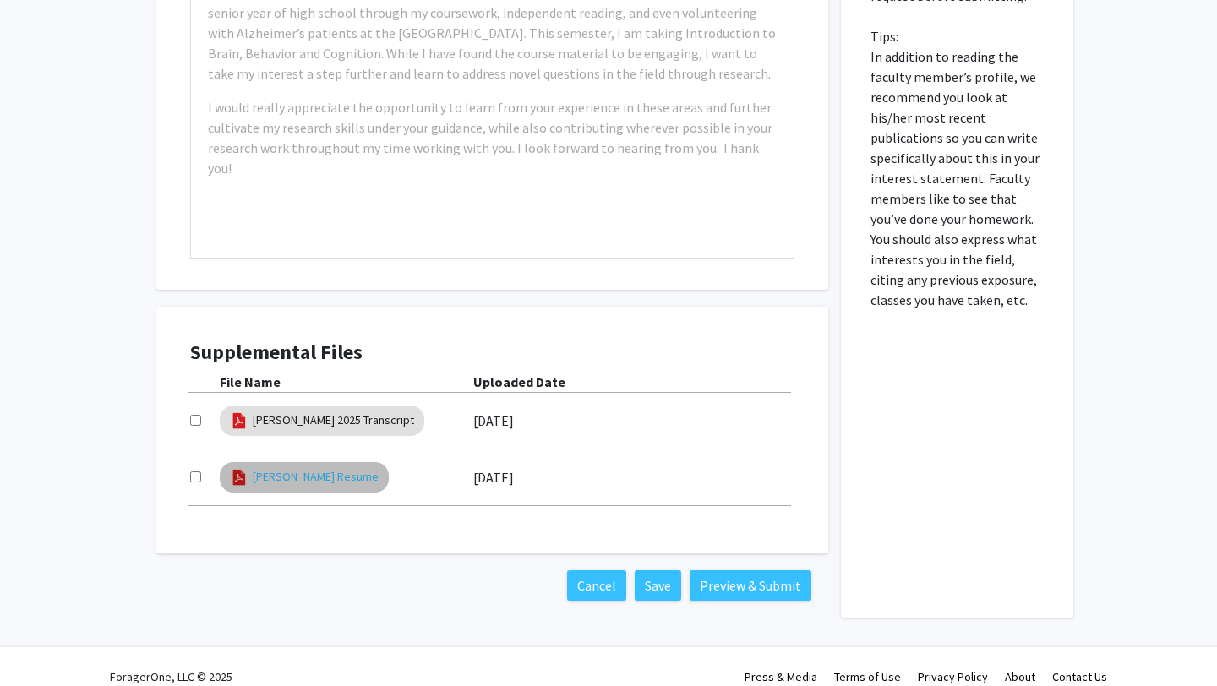
click at [340, 468] on link "[PERSON_NAME] Resume" at bounding box center [316, 477] width 126 height 18
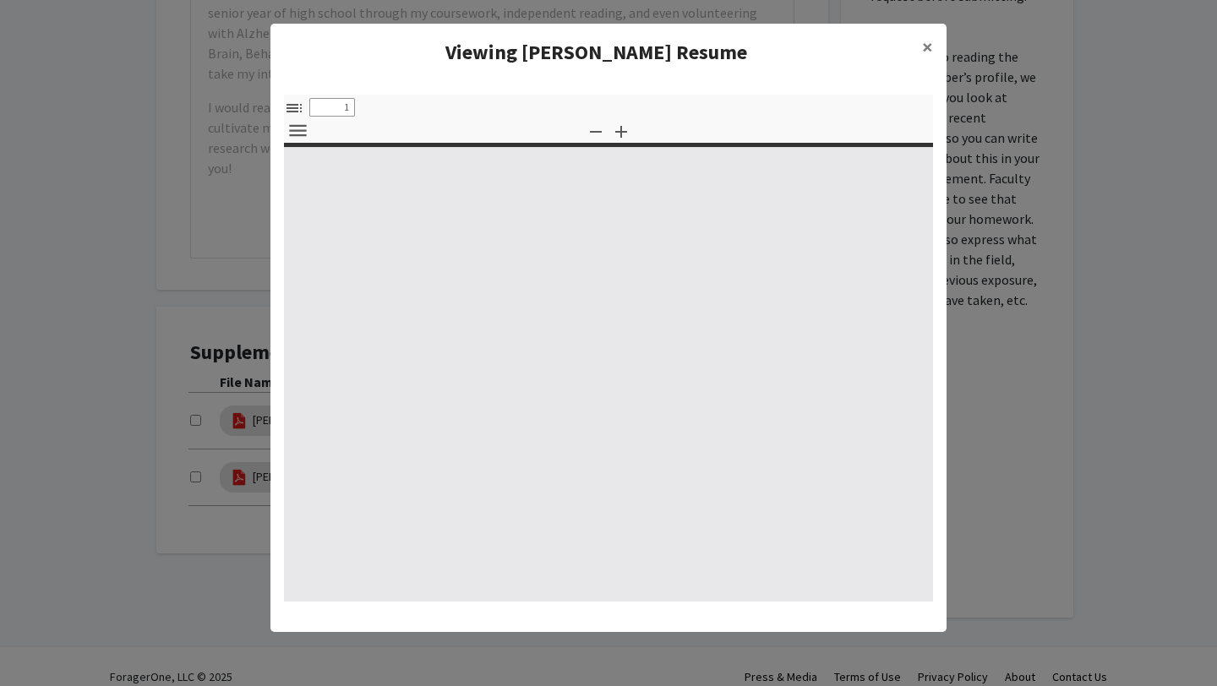
select select "custom"
type input "0"
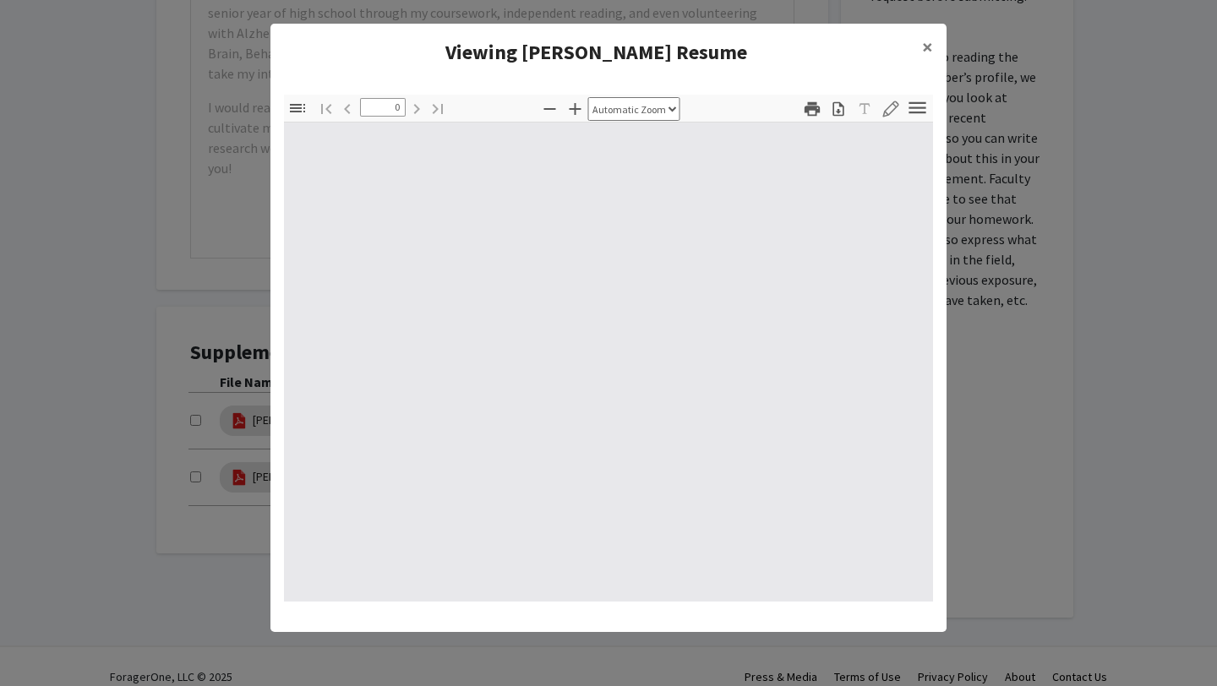
select select "custom"
type input "1"
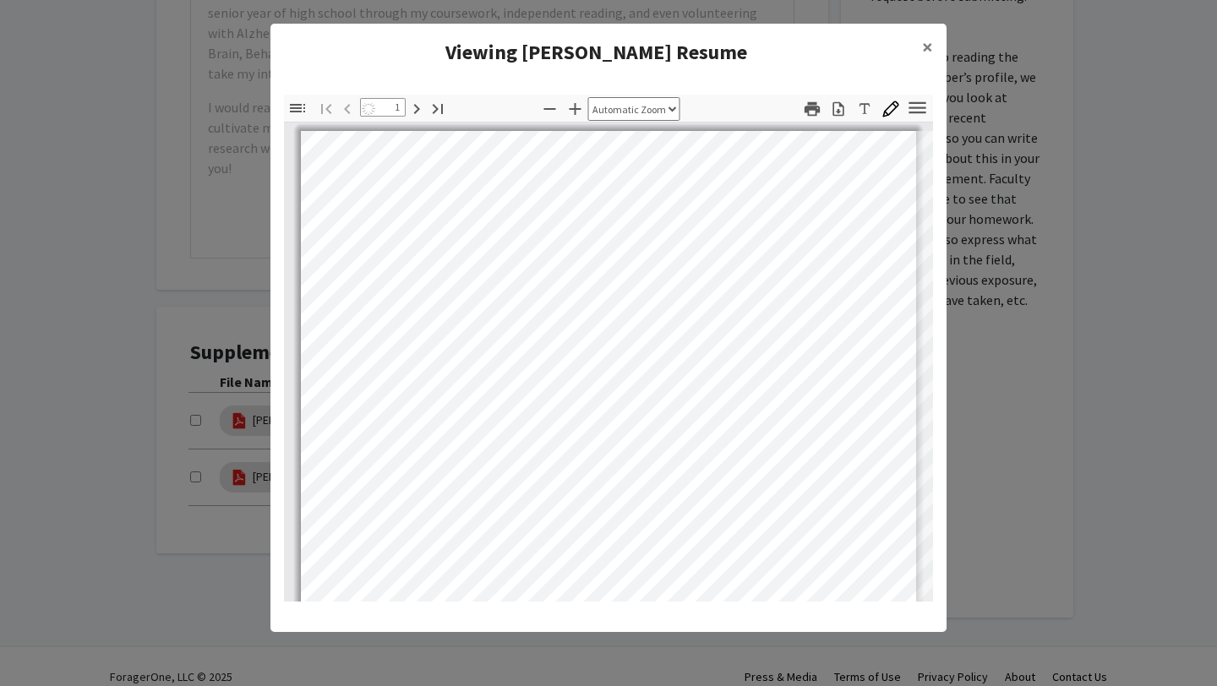
select select "auto"
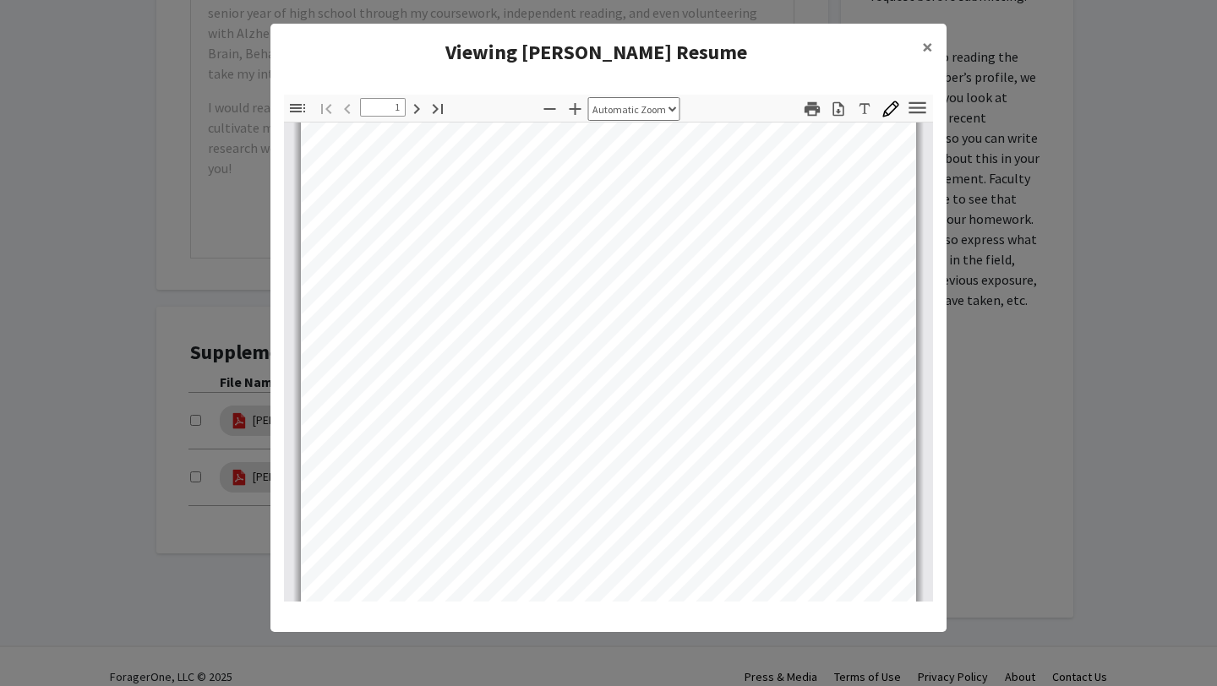
scroll to position [74, 0]
click at [918, 44] on button "×" at bounding box center [927, 47] width 38 height 47
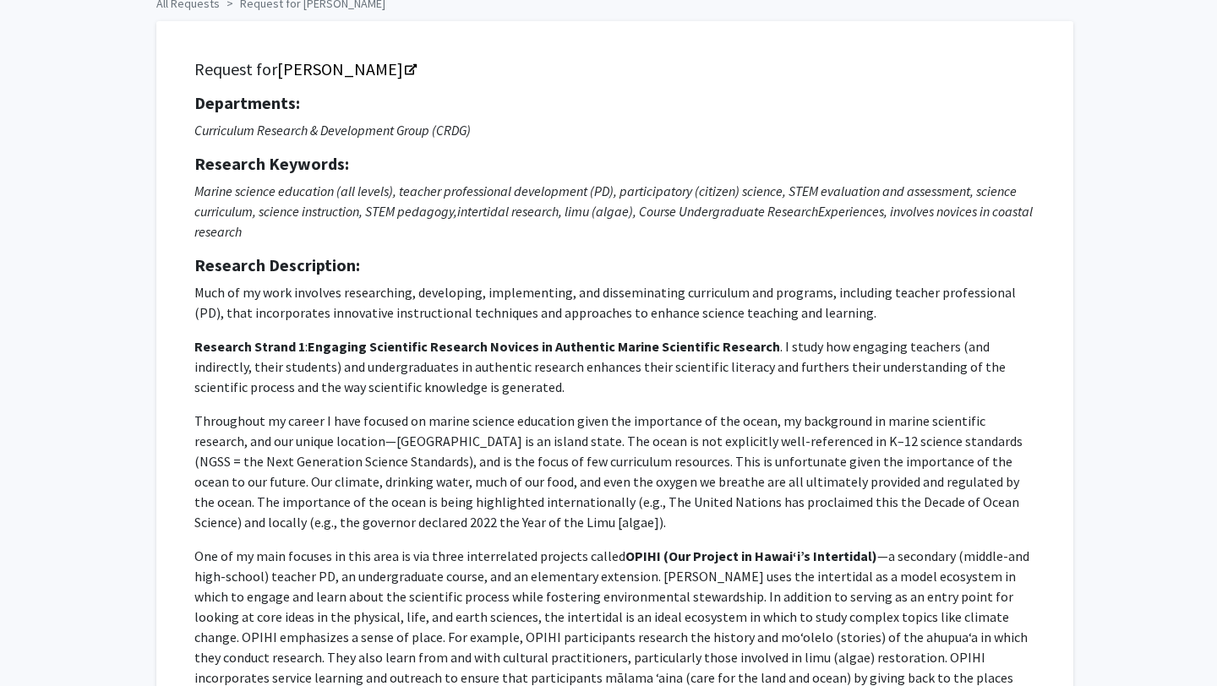
scroll to position [73, 0]
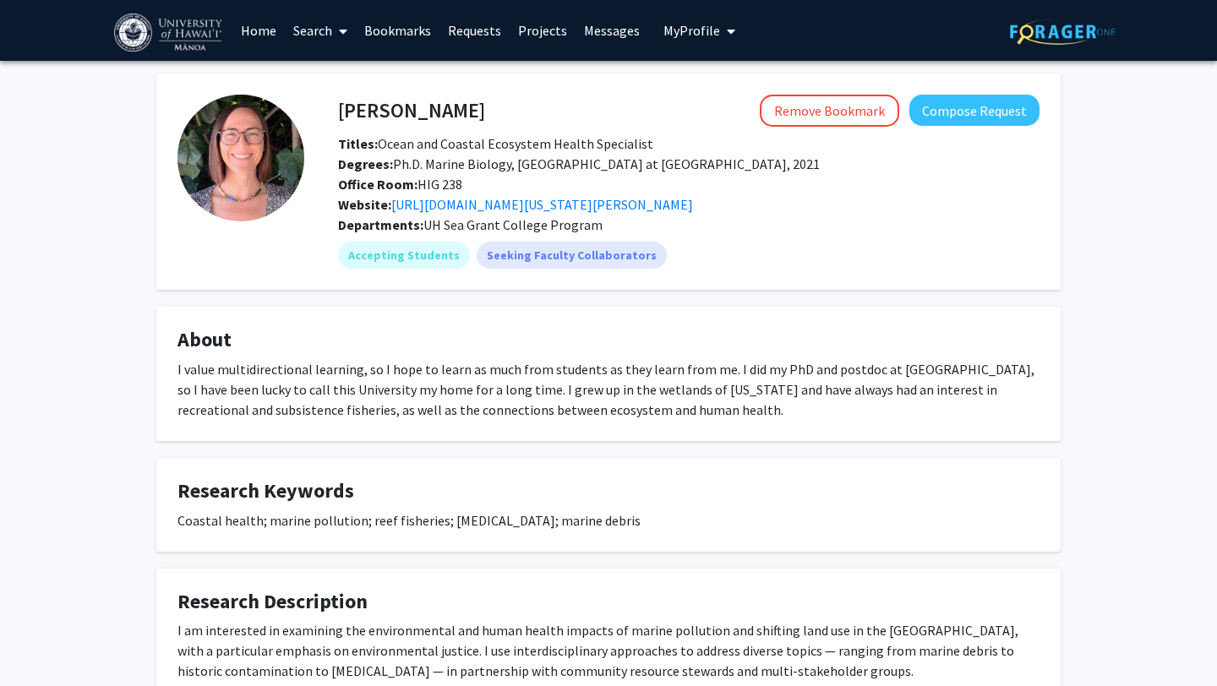
click at [707, 194] on div "Website: https://seagrant.soest.hawaii.edu/directory-detail/?smid=42449" at bounding box center [688, 204] width 727 height 20
click at [693, 206] on link "https://seagrant.soest.hawaii.edu/directory-detail/?smid=42449" at bounding box center [542, 204] width 302 height 17
